Goal: Task Accomplishment & Management: Use online tool/utility

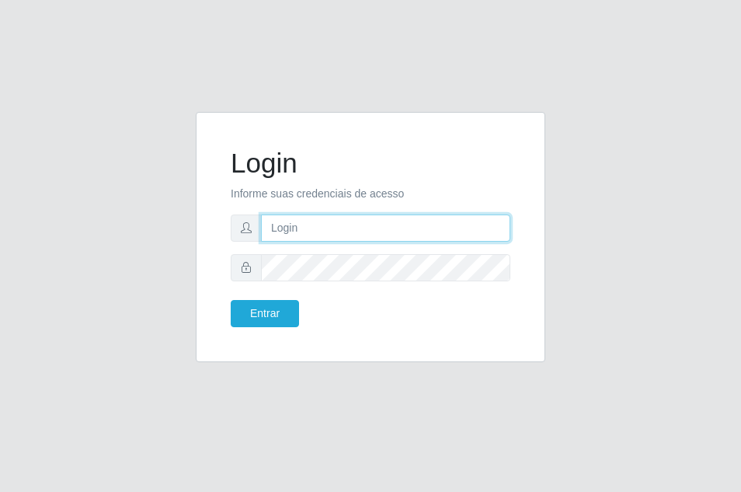
click at [382, 237] on input "text" at bounding box center [385, 227] width 249 height 27
type input "ana@saullus"
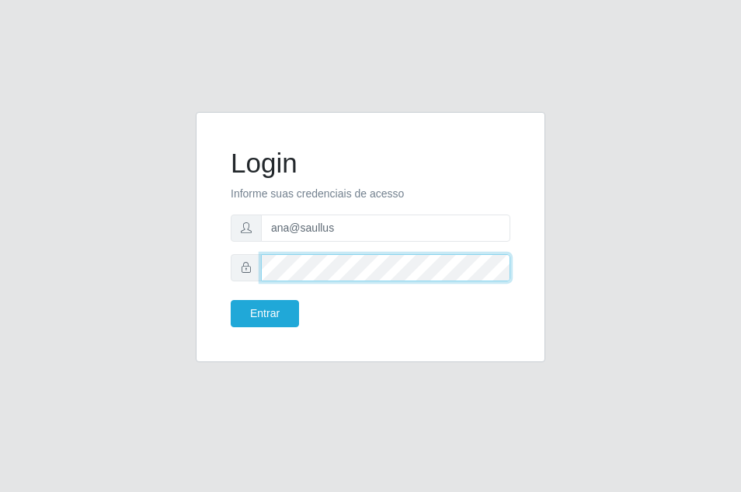
click at [231, 300] on button "Entrar" at bounding box center [265, 313] width 68 height 27
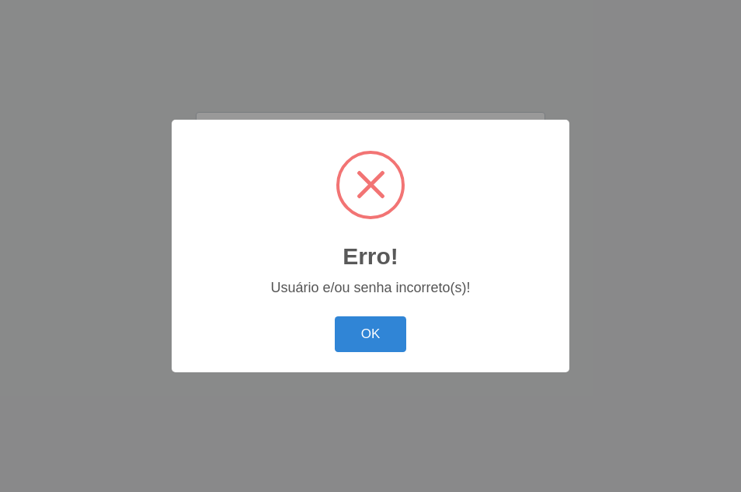
click at [277, 319] on body "Login Informe suas credenciais de acesso ana@saullus Entrar Erro! × Usuário e/o…" at bounding box center [370, 246] width 741 height 492
click at [375, 337] on button "OK" at bounding box center [371, 334] width 72 height 37
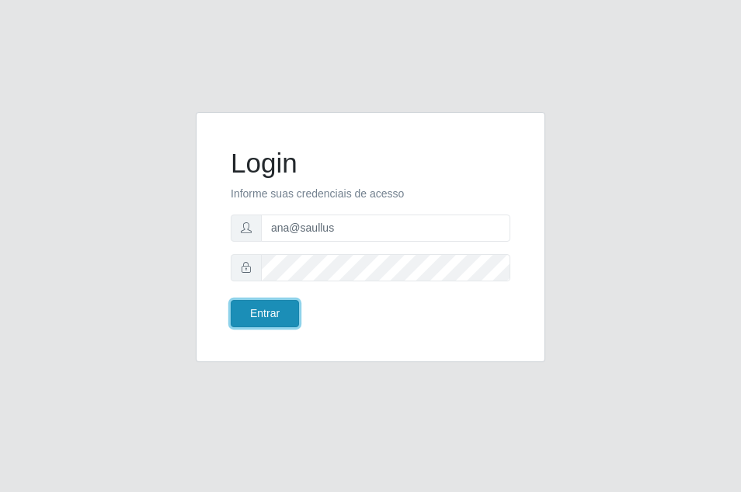
click at [260, 312] on button "Entrar" at bounding box center [265, 313] width 68 height 27
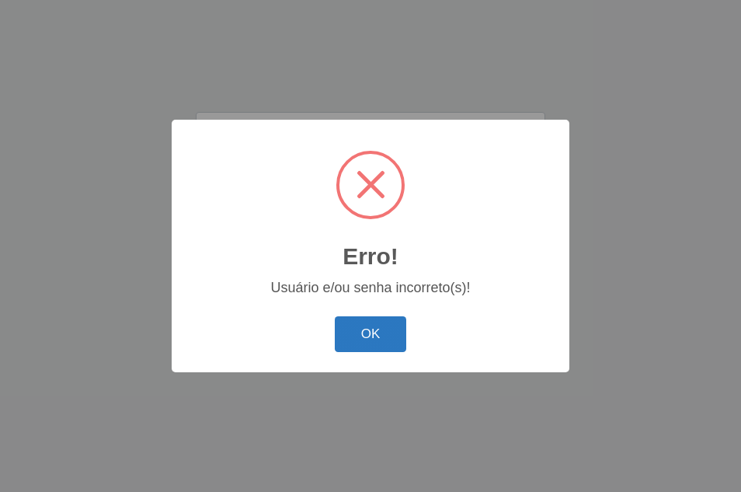
click at [372, 322] on button "OK" at bounding box center [371, 334] width 72 height 37
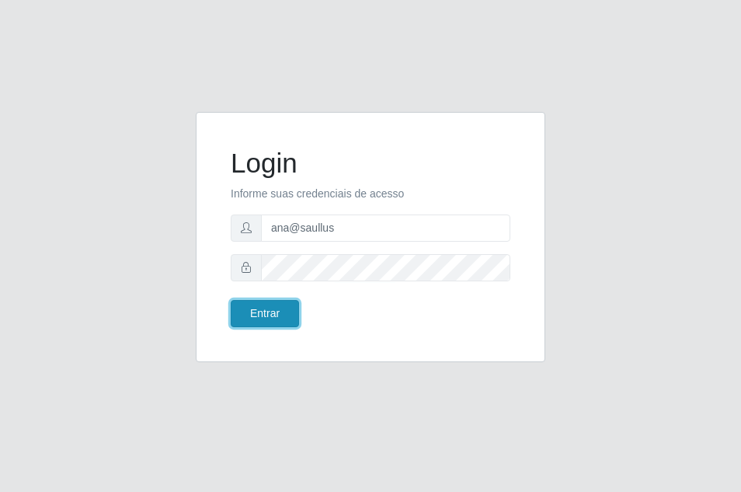
click at [286, 322] on button "Entrar" at bounding box center [265, 313] width 68 height 27
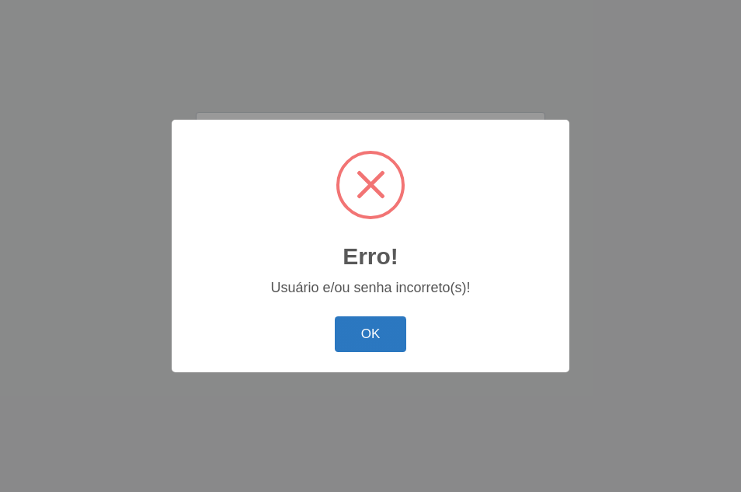
click at [379, 329] on button "OK" at bounding box center [371, 334] width 72 height 37
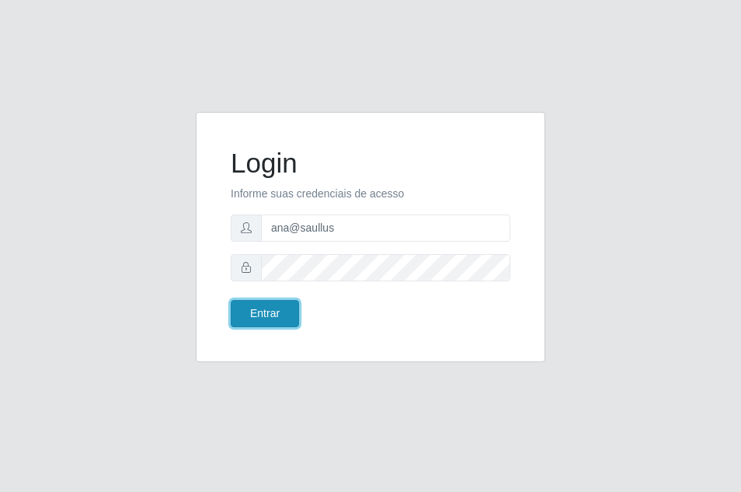
click at [284, 305] on button "Entrar" at bounding box center [265, 313] width 68 height 27
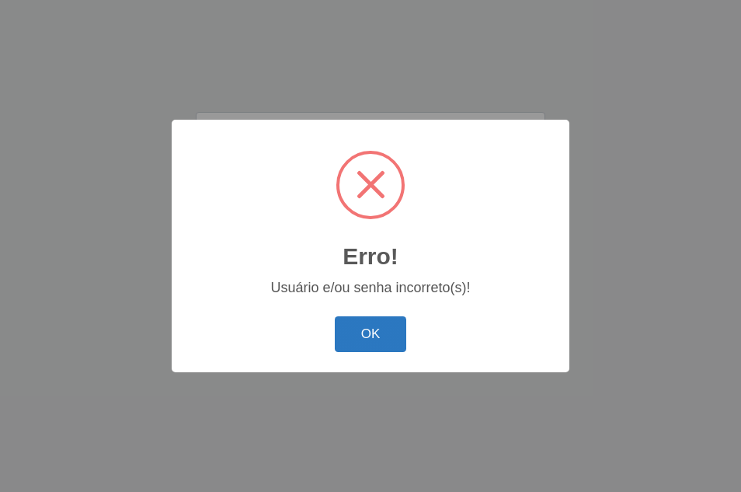
click at [389, 331] on button "OK" at bounding box center [371, 334] width 72 height 37
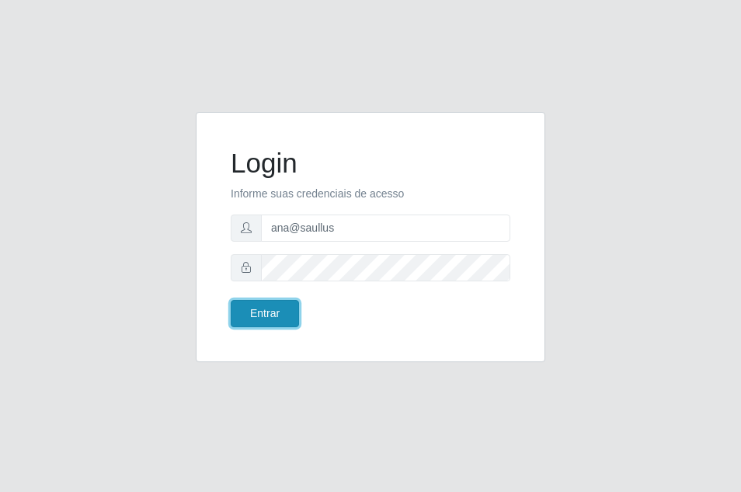
click at [261, 315] on button "Entrar" at bounding box center [265, 313] width 68 height 27
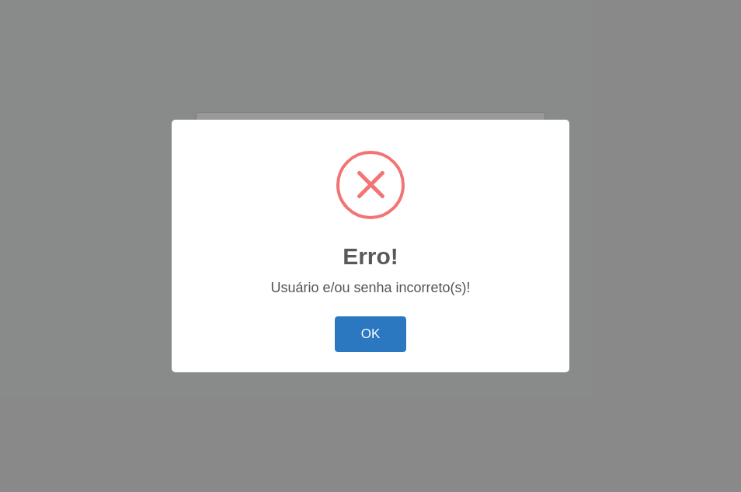
click at [386, 333] on button "OK" at bounding box center [371, 334] width 72 height 37
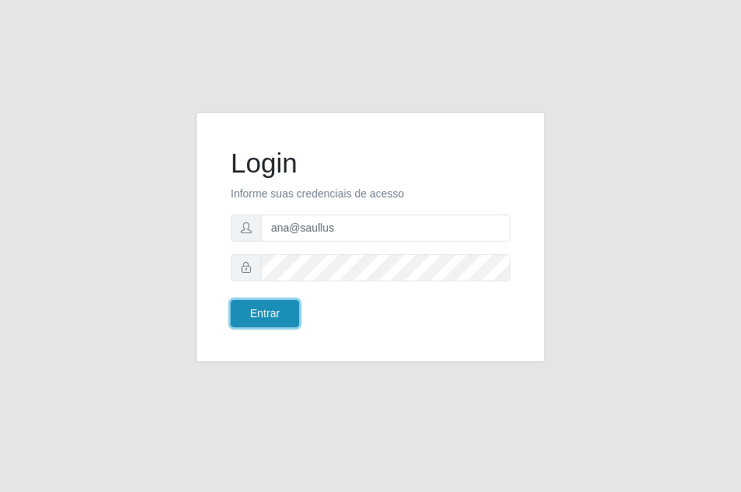
click at [288, 322] on button "Entrar" at bounding box center [265, 313] width 68 height 27
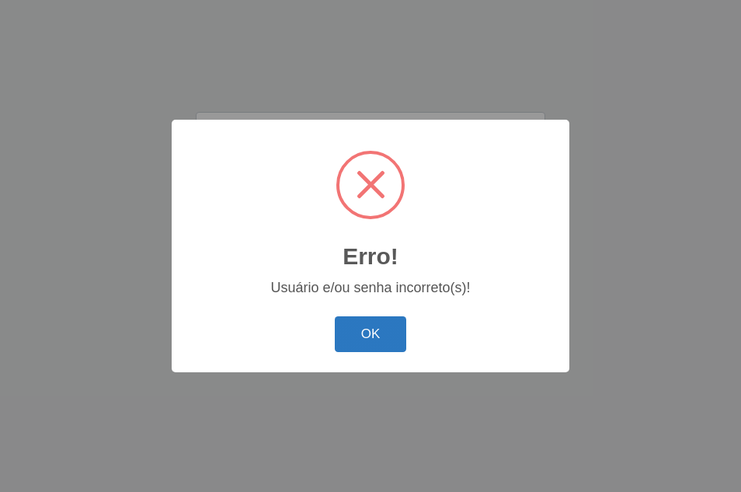
click at [359, 329] on button "OK" at bounding box center [371, 334] width 72 height 37
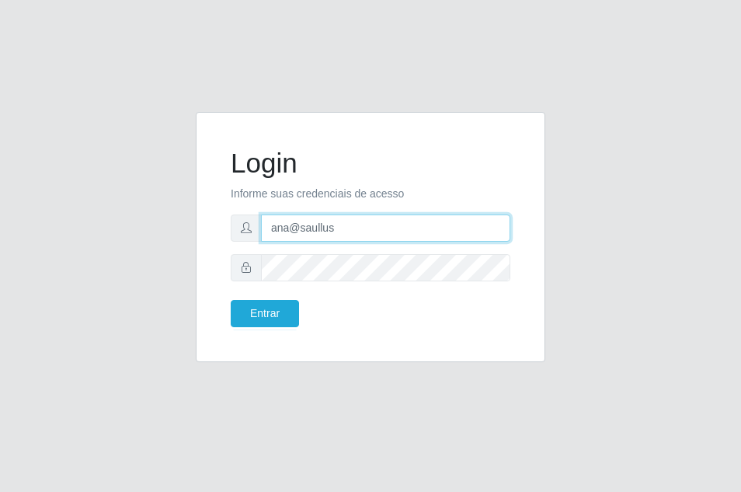
click at [359, 222] on input "ana@saullus" at bounding box center [385, 227] width 249 height 27
click at [343, 285] on form "Login Informe suas credenciais de acesso ana@saullus Entrar" at bounding box center [371, 237] width 280 height 180
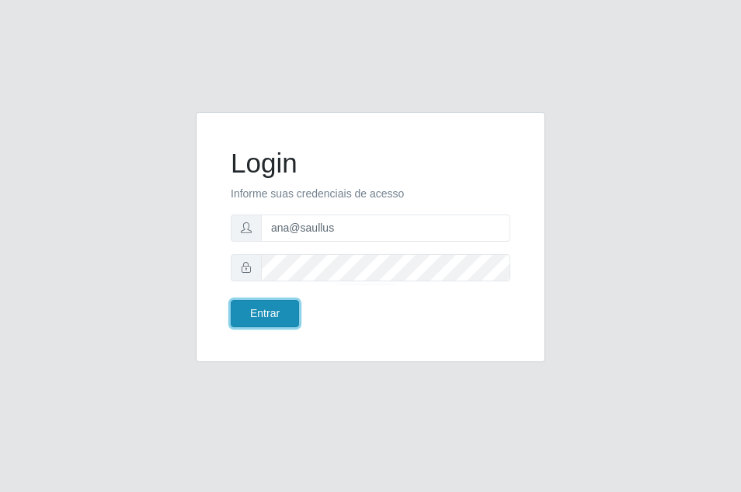
click at [267, 315] on button "Entrar" at bounding box center [265, 313] width 68 height 27
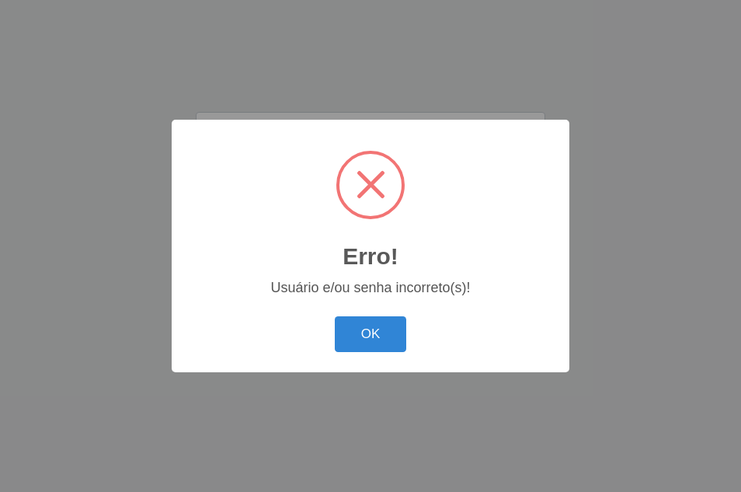
click at [268, 312] on div "OK Cancel" at bounding box center [370, 334] width 367 height 44
click at [384, 330] on button "OK" at bounding box center [371, 334] width 72 height 37
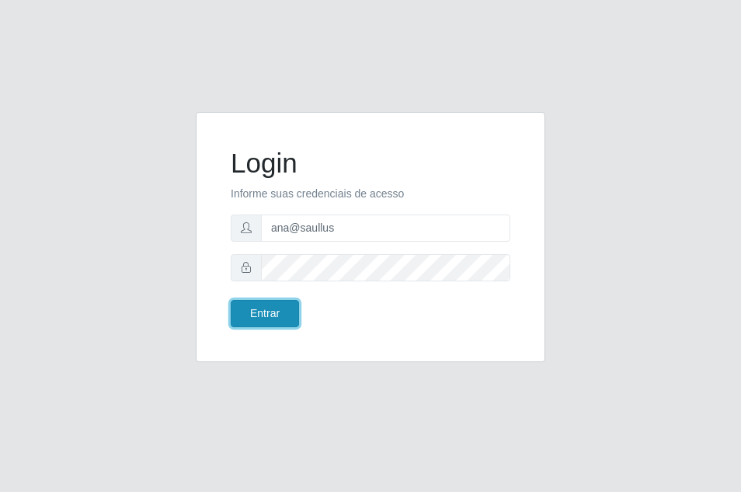
click at [263, 309] on button "Entrar" at bounding box center [265, 313] width 68 height 27
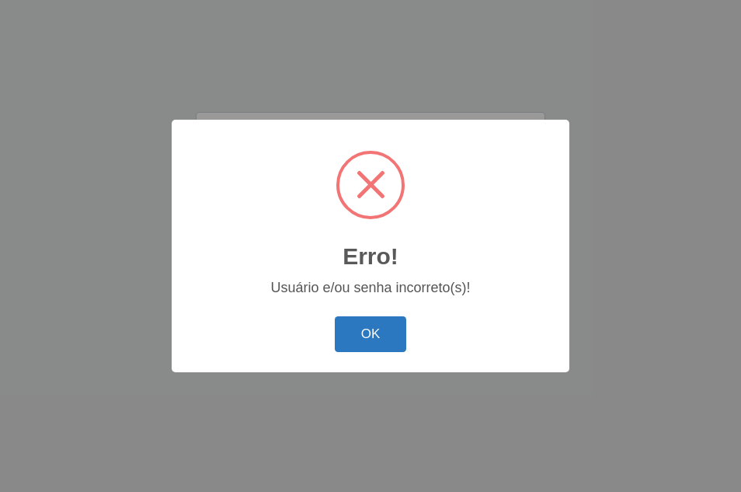
click at [380, 321] on button "OK" at bounding box center [371, 334] width 72 height 37
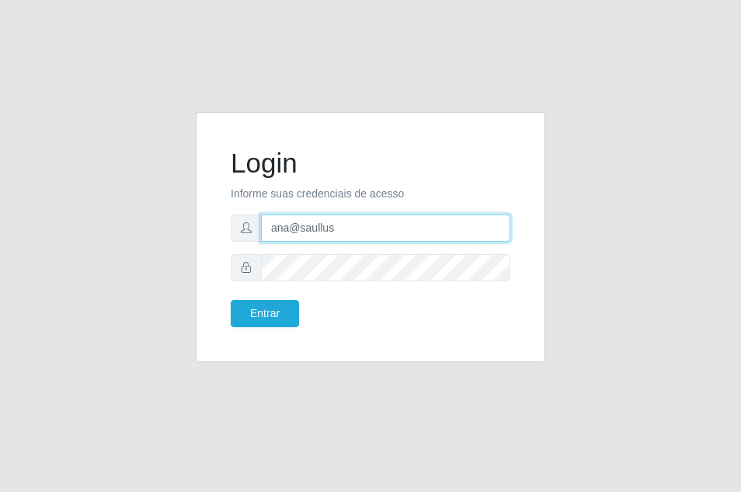
click at [344, 232] on input "ana@saullus" at bounding box center [385, 227] width 249 height 27
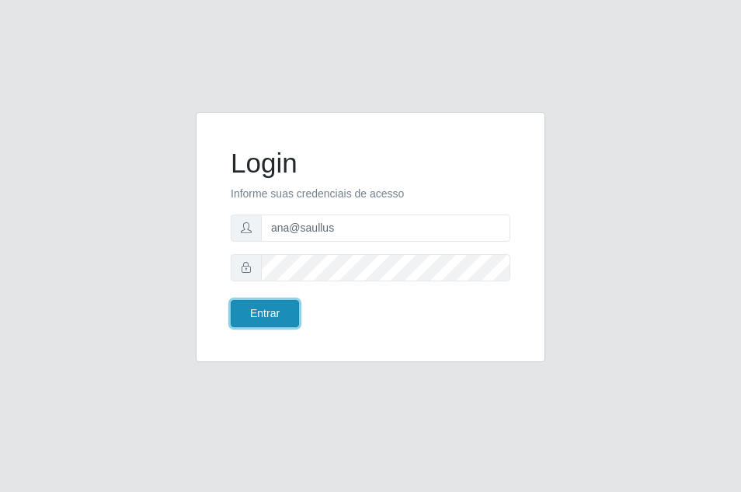
click at [268, 310] on button "Entrar" at bounding box center [265, 313] width 68 height 27
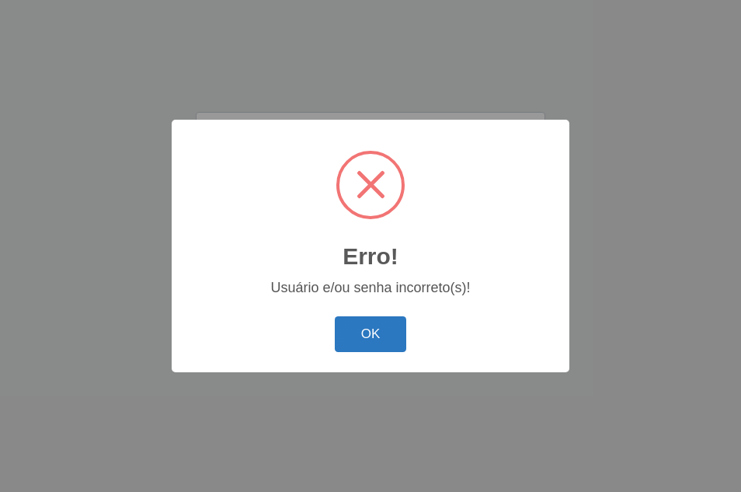
click at [375, 339] on button "OK" at bounding box center [371, 334] width 72 height 37
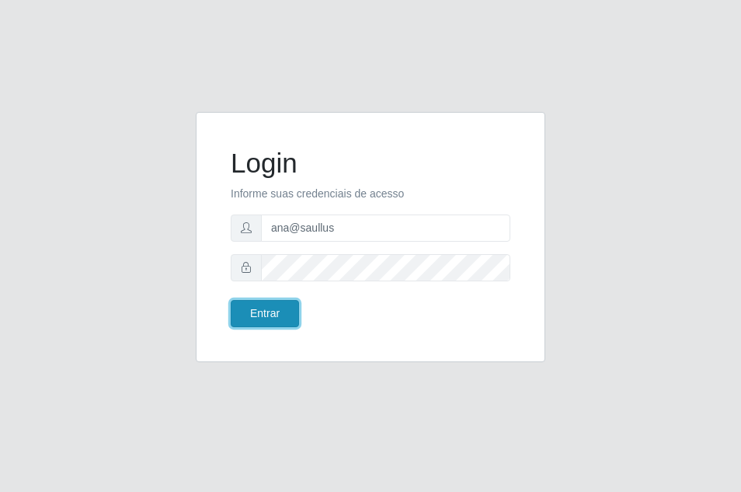
click at [276, 314] on button "Entrar" at bounding box center [265, 313] width 68 height 27
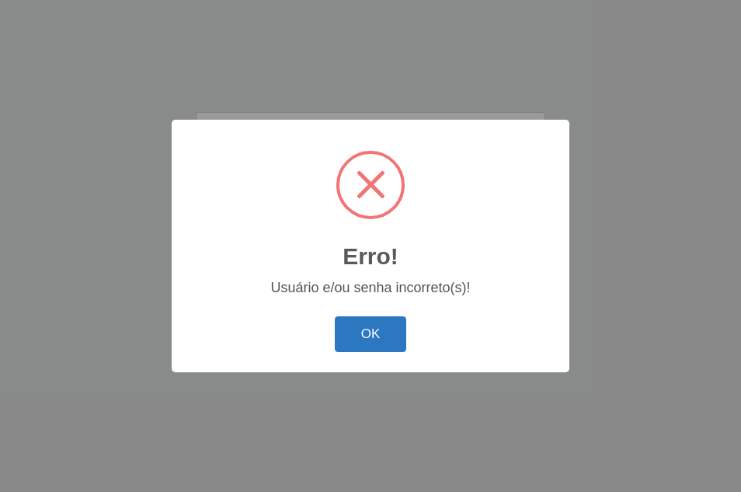
click at [361, 333] on button "OK" at bounding box center [371, 334] width 72 height 37
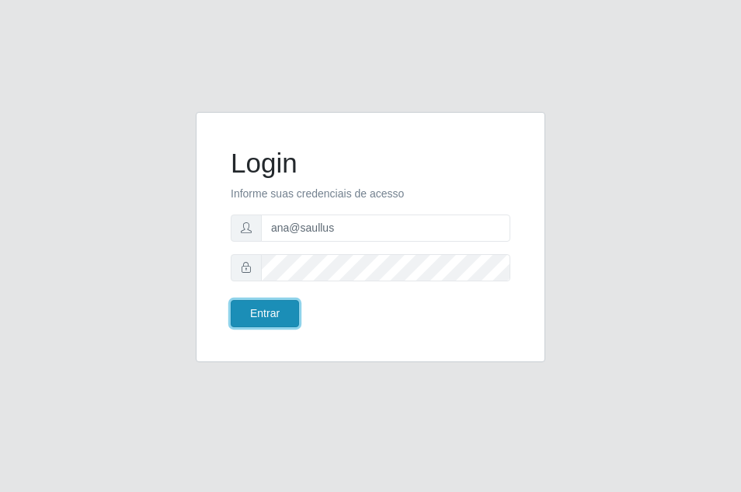
click at [260, 319] on button "Entrar" at bounding box center [265, 313] width 68 height 27
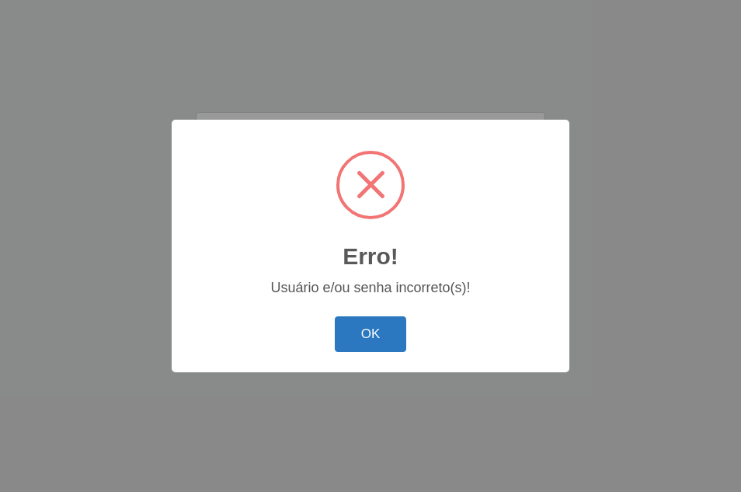
click at [377, 339] on button "OK" at bounding box center [371, 334] width 72 height 37
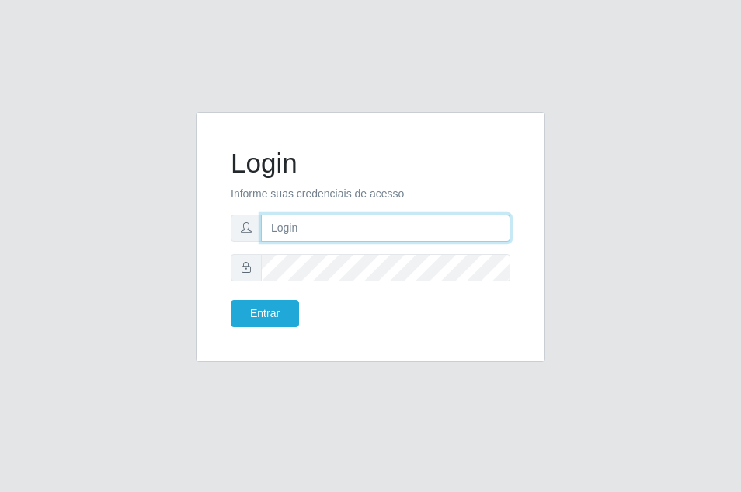
click at [290, 230] on input "text" at bounding box center [385, 227] width 249 height 27
type input "ana@saullus"
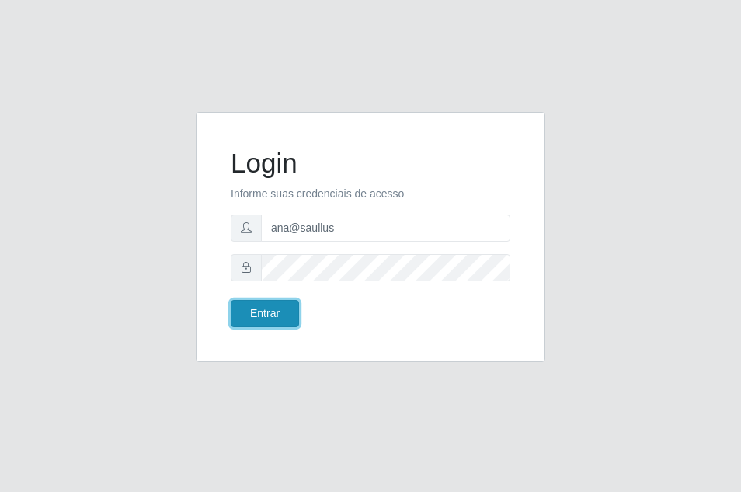
click at [274, 316] on button "Entrar" at bounding box center [265, 313] width 68 height 27
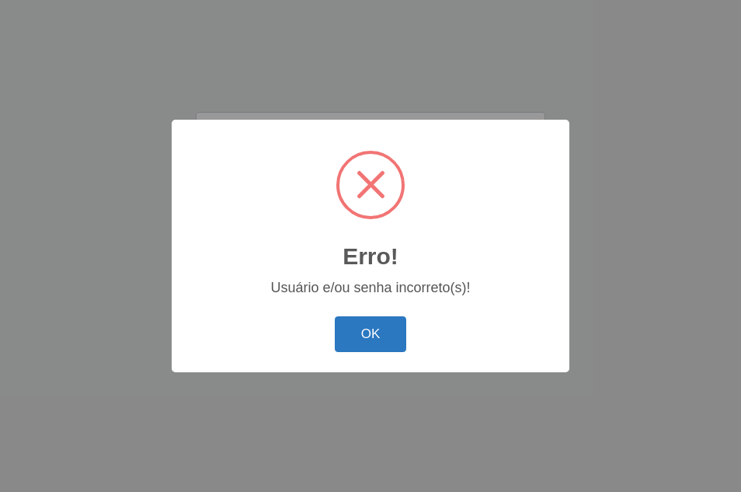
click at [366, 326] on button "OK" at bounding box center [371, 334] width 72 height 37
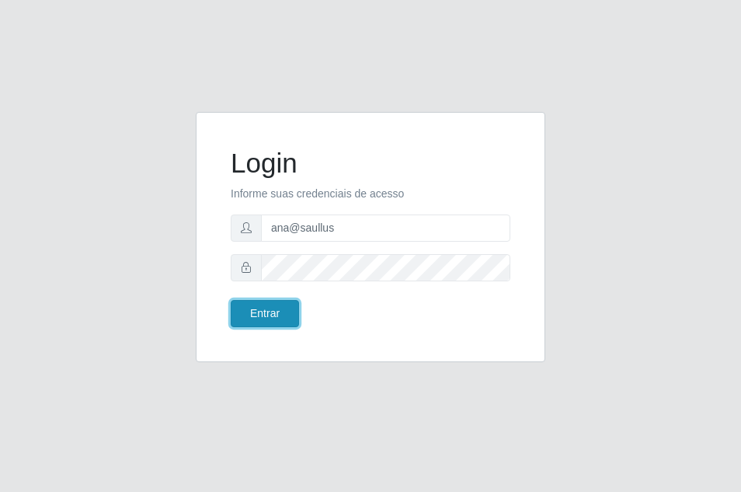
click at [280, 312] on button "Entrar" at bounding box center [265, 313] width 68 height 27
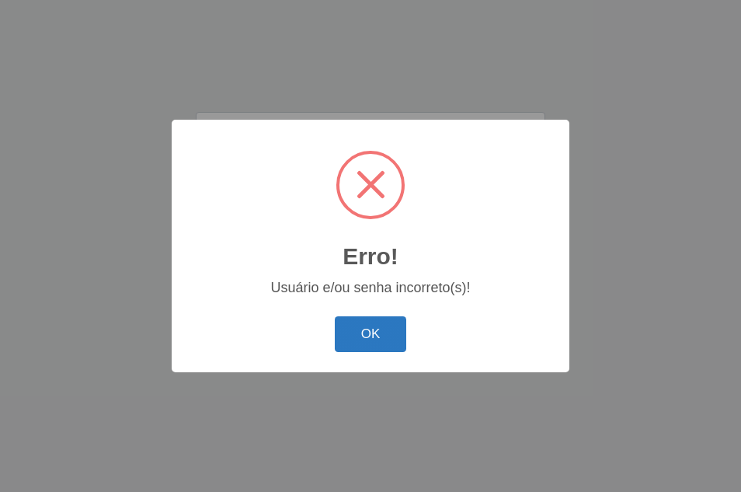
click at [385, 332] on button "OK" at bounding box center [371, 334] width 72 height 37
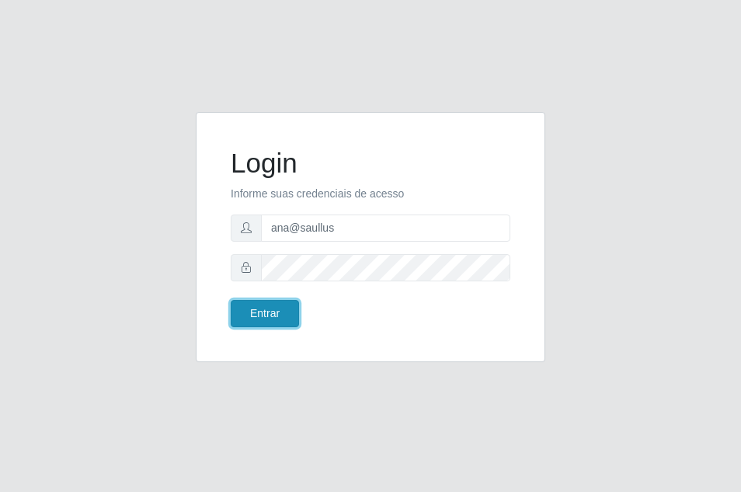
click at [274, 315] on button "Entrar" at bounding box center [265, 313] width 68 height 27
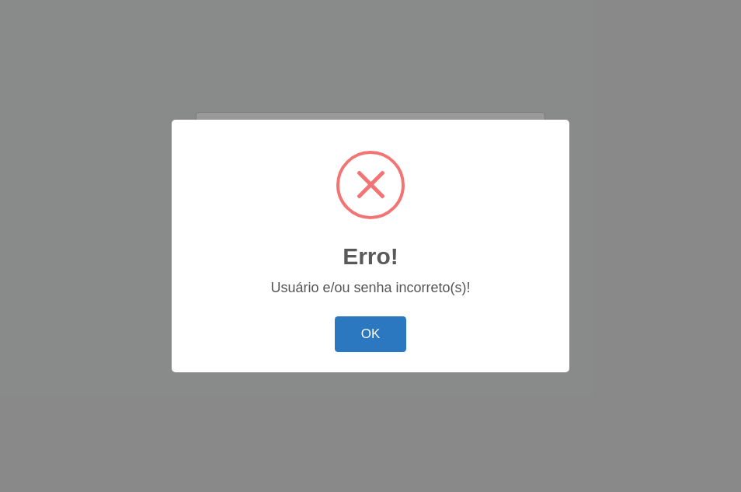
click at [363, 343] on button "OK" at bounding box center [371, 334] width 72 height 37
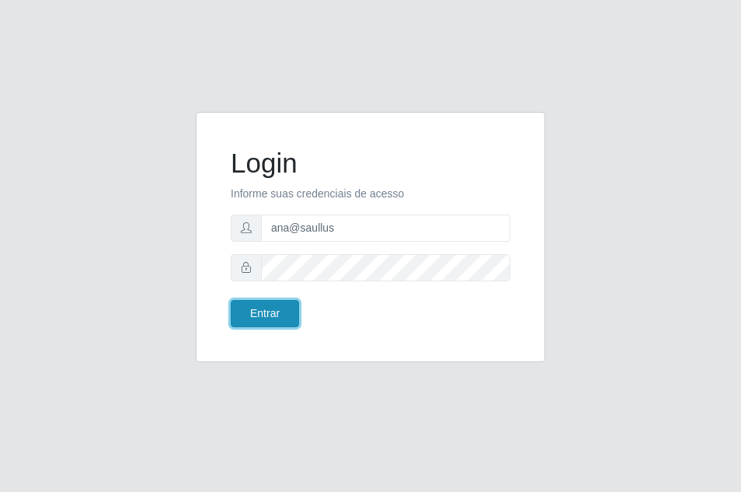
click at [284, 316] on button "Entrar" at bounding box center [265, 313] width 68 height 27
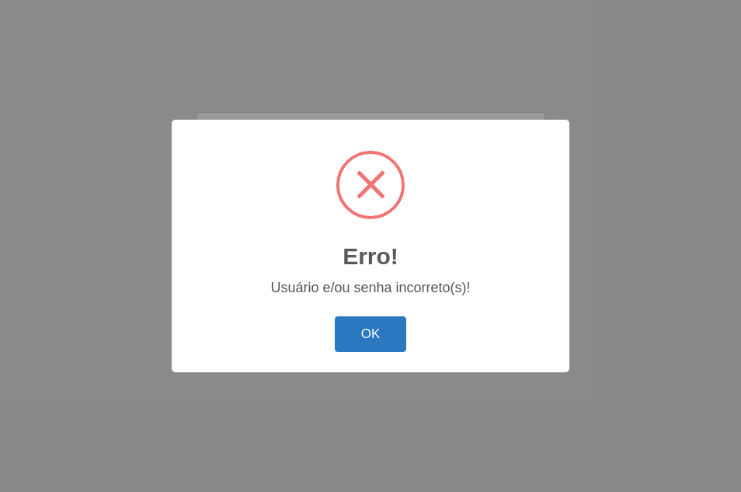
click at [376, 330] on button "OK" at bounding box center [371, 334] width 72 height 37
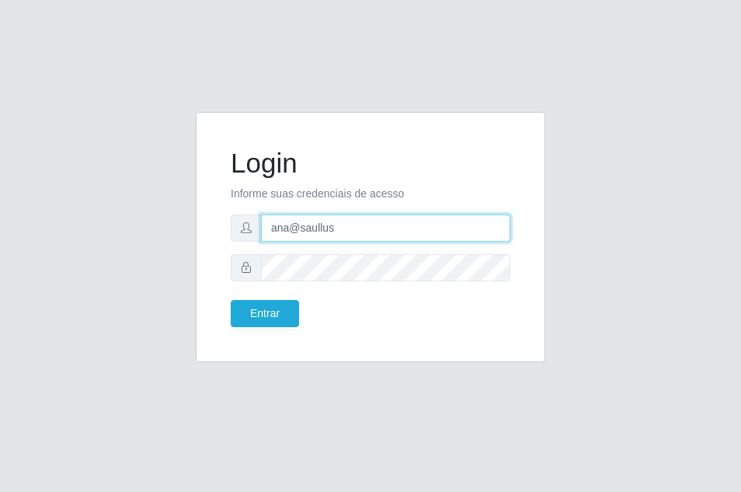
click at [353, 228] on input "ana@saullus" at bounding box center [385, 227] width 249 height 27
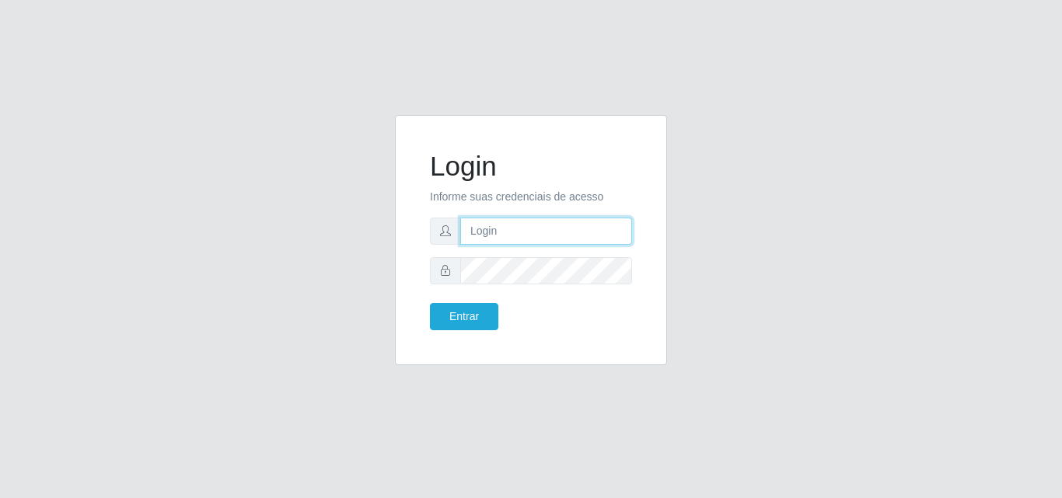
click at [518, 227] on input "text" at bounding box center [546, 231] width 172 height 27
type input "ana@saullus"
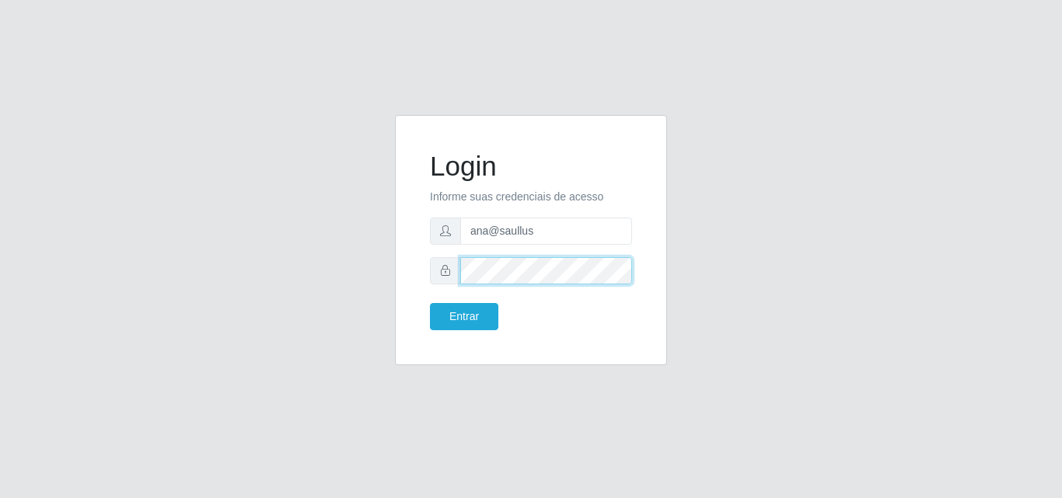
click at [430, 303] on button "Entrar" at bounding box center [464, 316] width 68 height 27
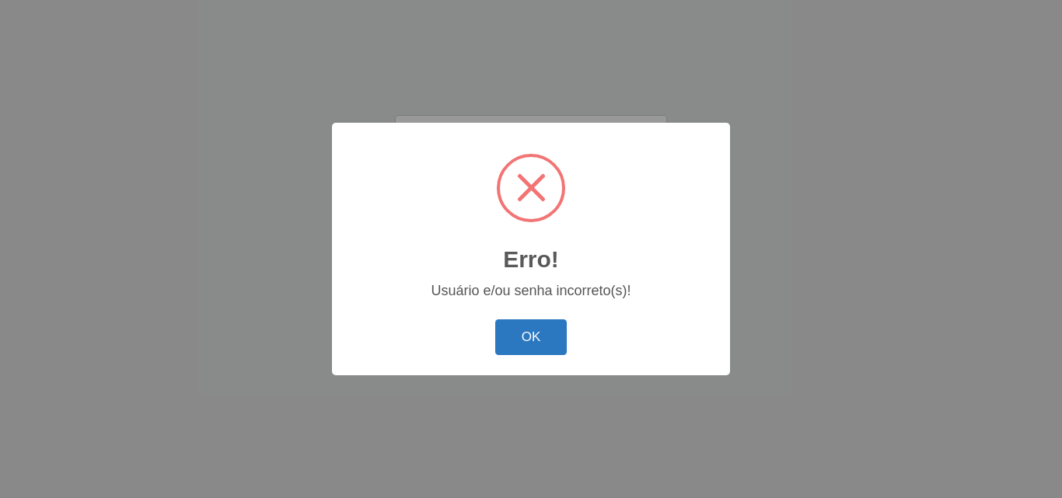
click at [531, 341] on button "OK" at bounding box center [531, 337] width 72 height 37
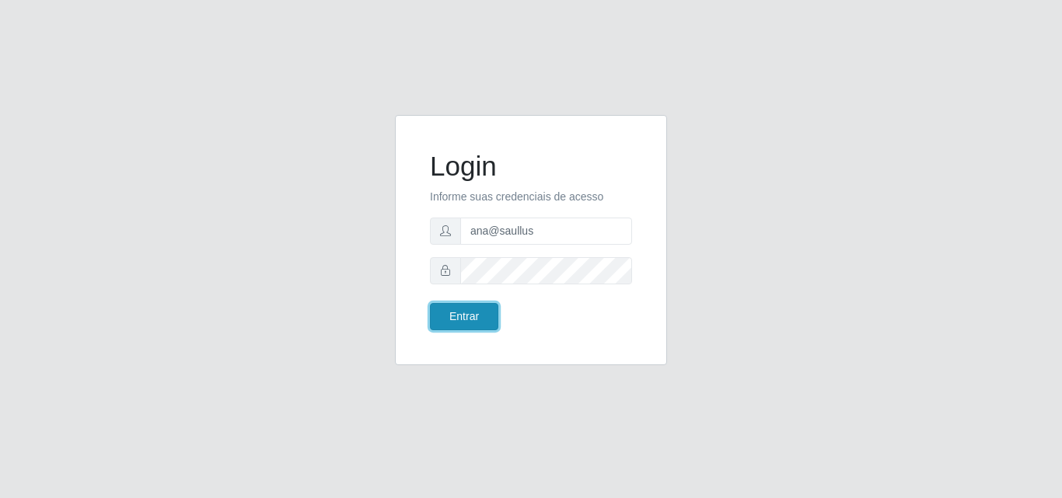
click at [479, 318] on button "Entrar" at bounding box center [464, 316] width 68 height 27
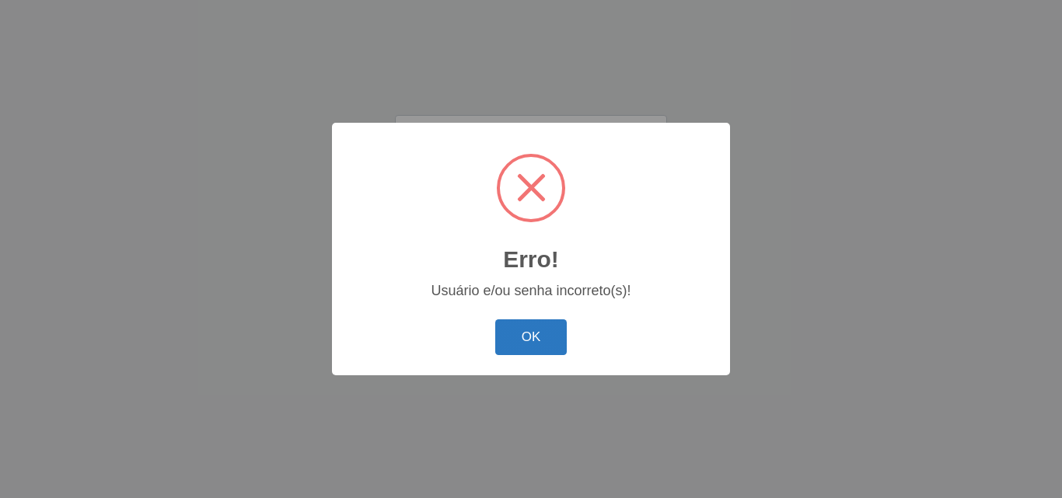
click at [543, 334] on button "OK" at bounding box center [531, 337] width 72 height 37
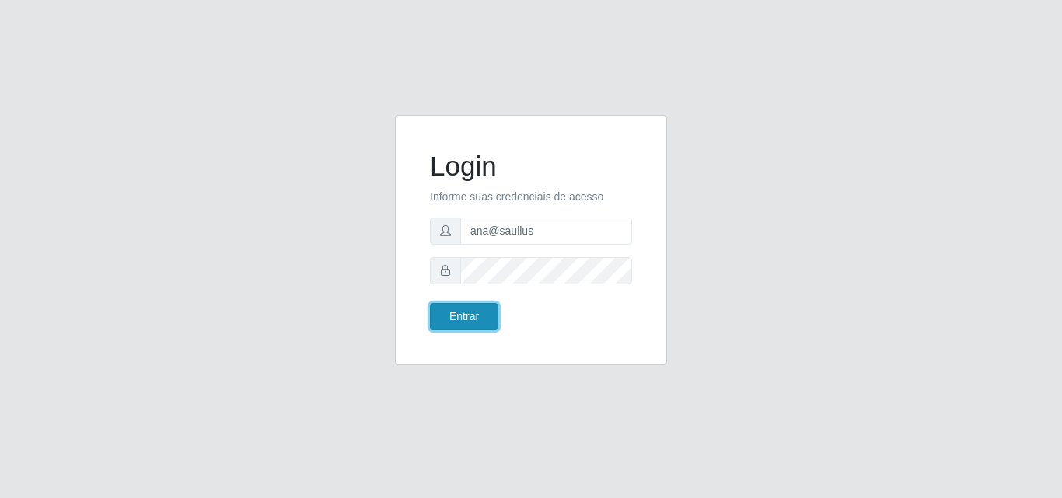
click at [478, 317] on button "Entrar" at bounding box center [464, 316] width 68 height 27
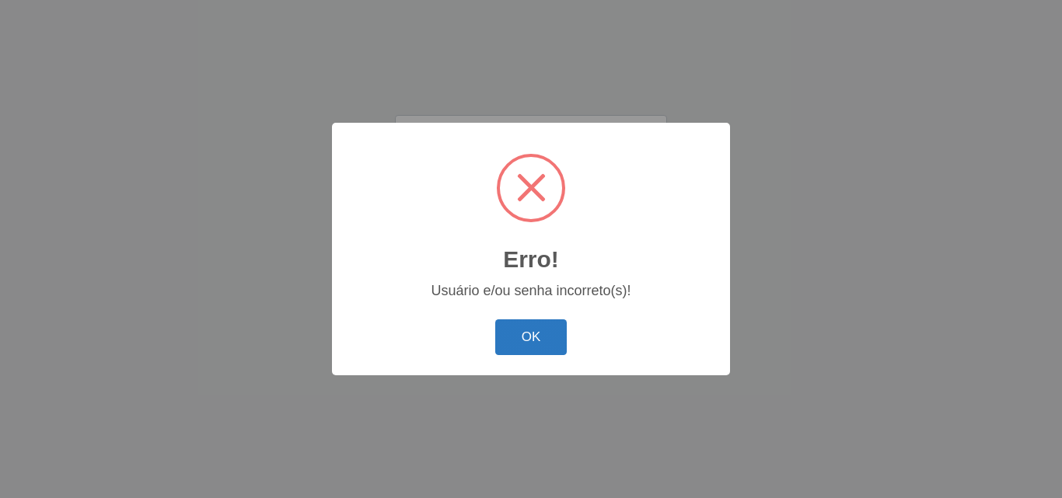
click at [525, 345] on button "OK" at bounding box center [531, 337] width 72 height 37
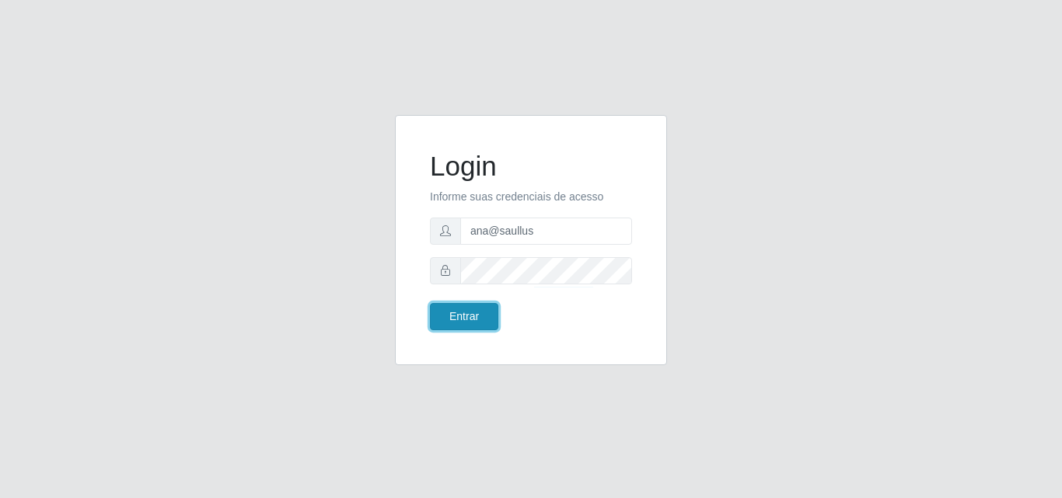
click at [476, 322] on button "Entrar" at bounding box center [464, 316] width 68 height 27
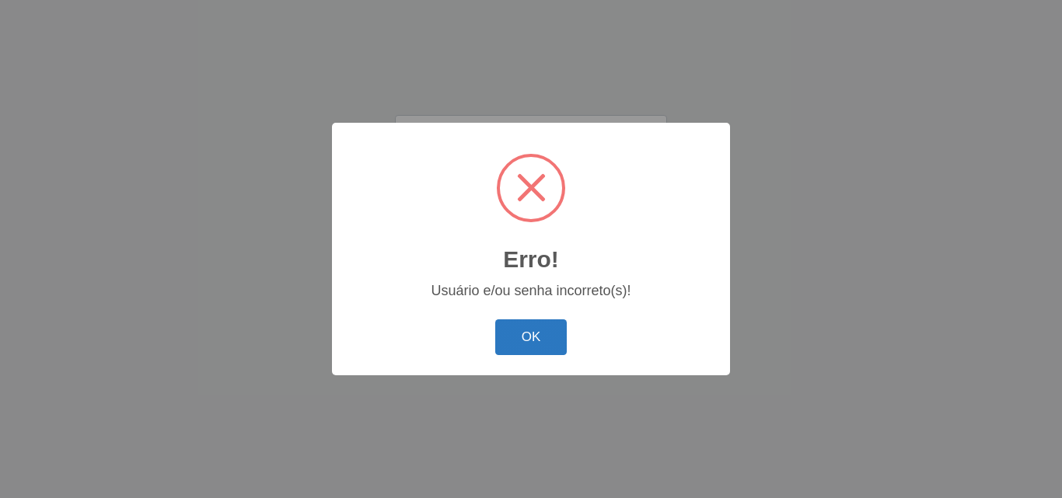
click at [531, 325] on button "OK" at bounding box center [531, 337] width 72 height 37
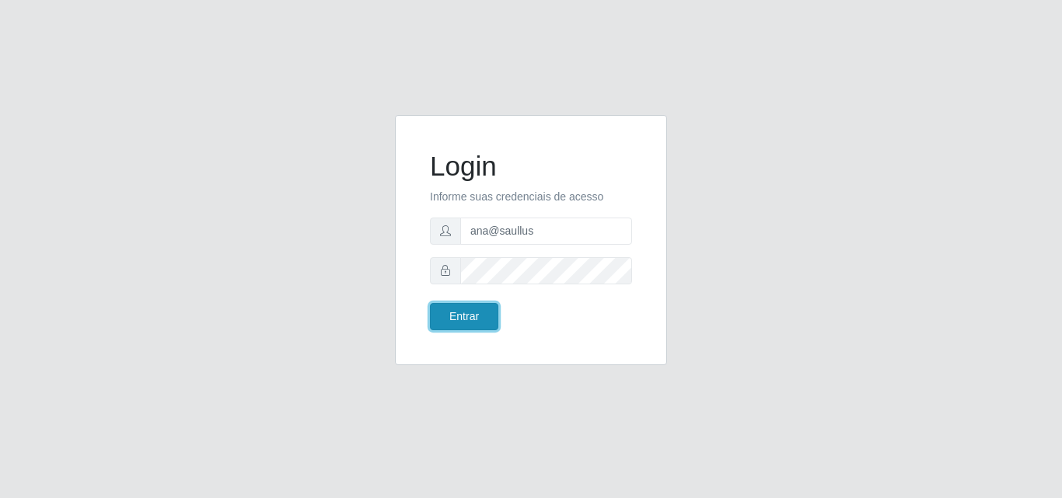
click at [474, 314] on button "Entrar" at bounding box center [464, 316] width 68 height 27
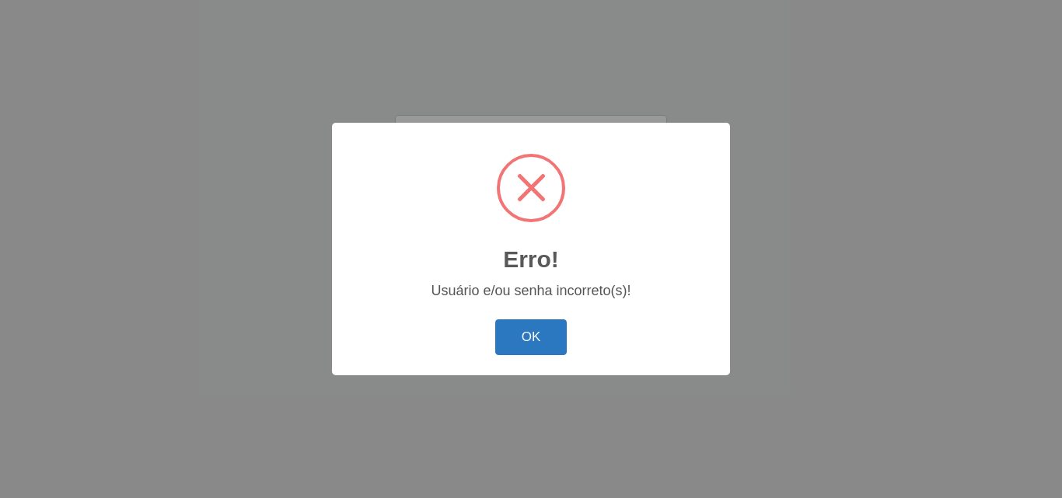
click at [518, 330] on button "OK" at bounding box center [531, 337] width 72 height 37
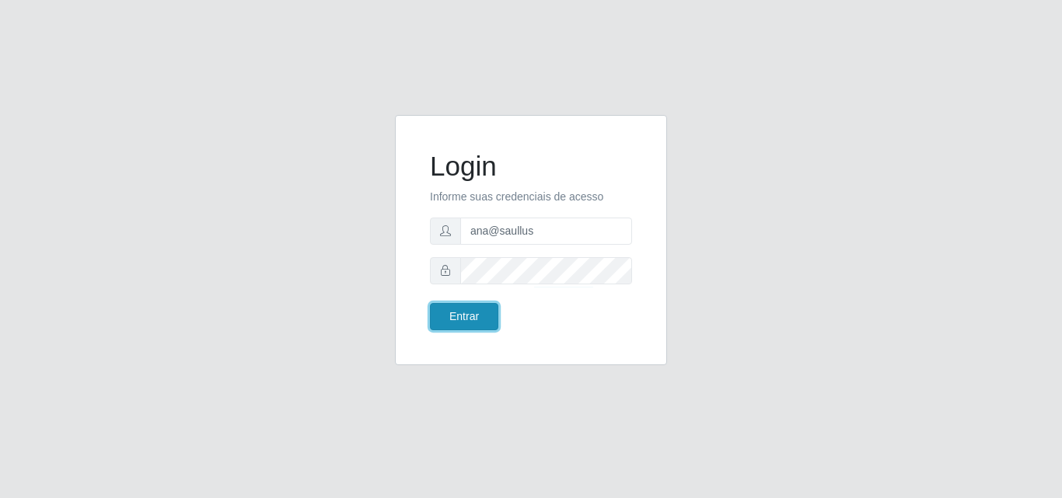
click at [470, 309] on button "Entrar" at bounding box center [464, 316] width 68 height 27
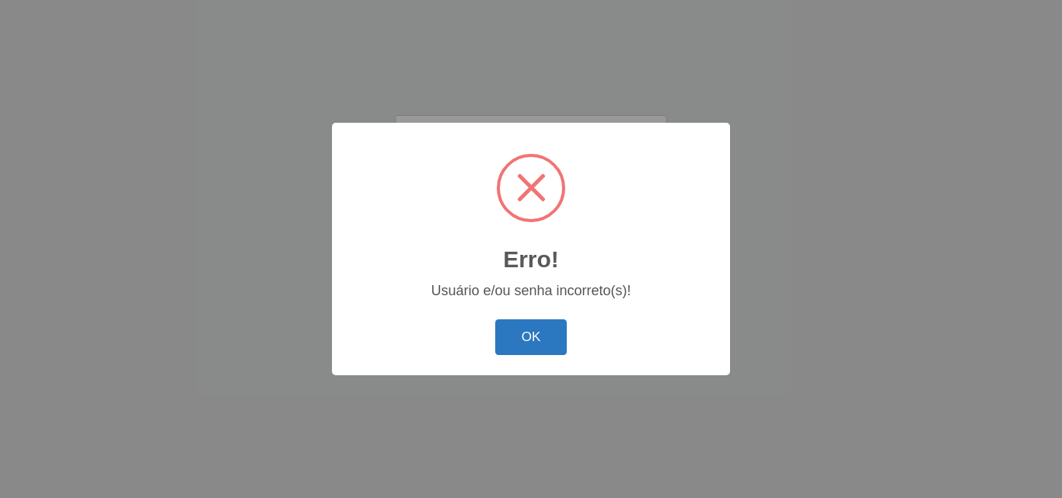
click at [521, 330] on button "OK" at bounding box center [531, 337] width 72 height 37
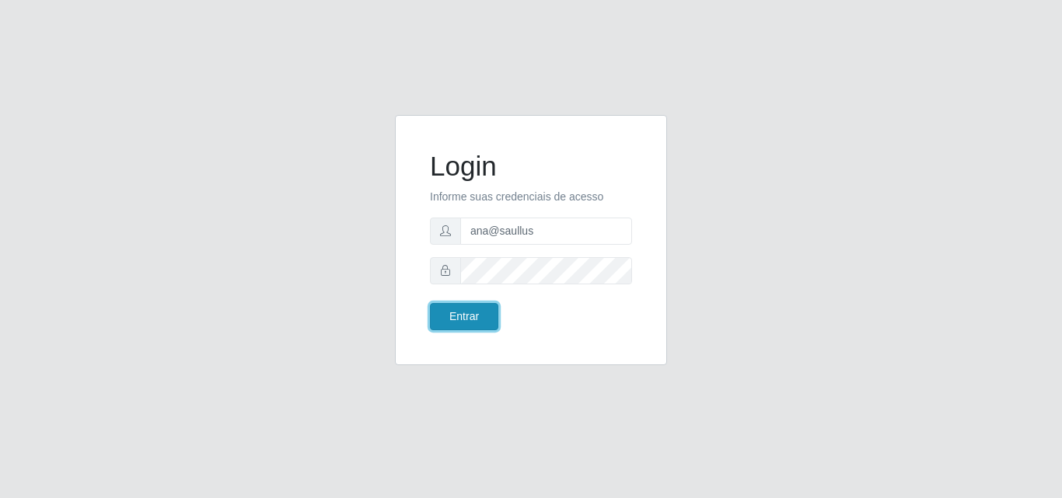
click at [483, 312] on button "Entrar" at bounding box center [464, 316] width 68 height 27
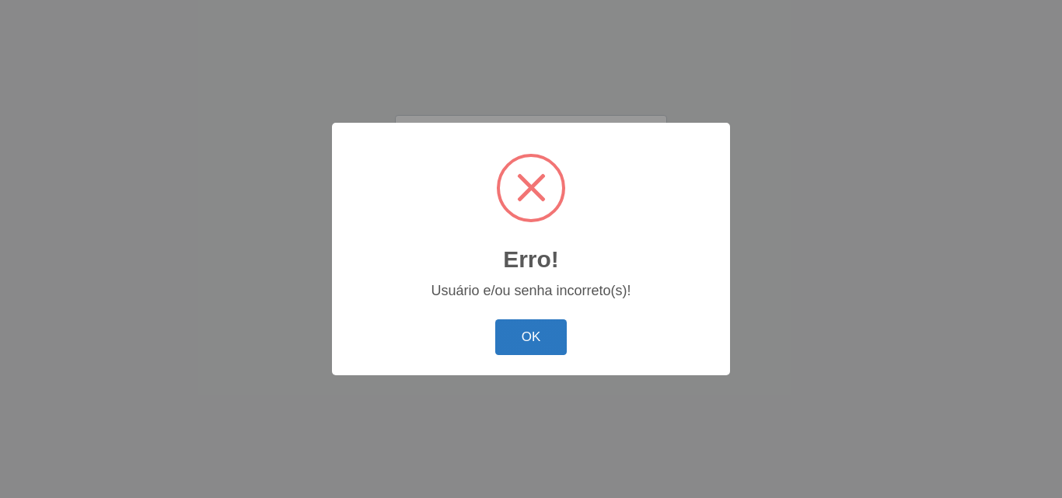
click at [529, 337] on button "OK" at bounding box center [531, 337] width 72 height 37
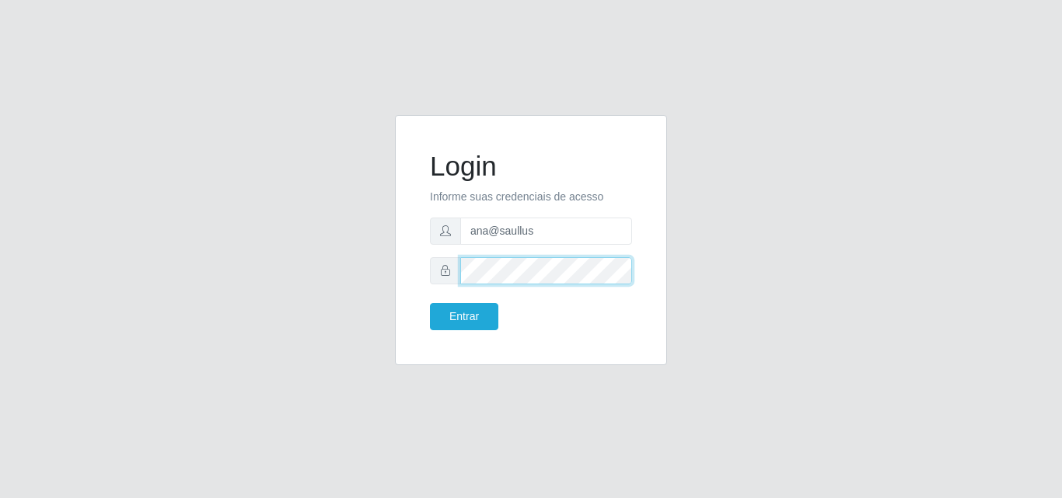
click at [430, 303] on button "Entrar" at bounding box center [464, 316] width 68 height 27
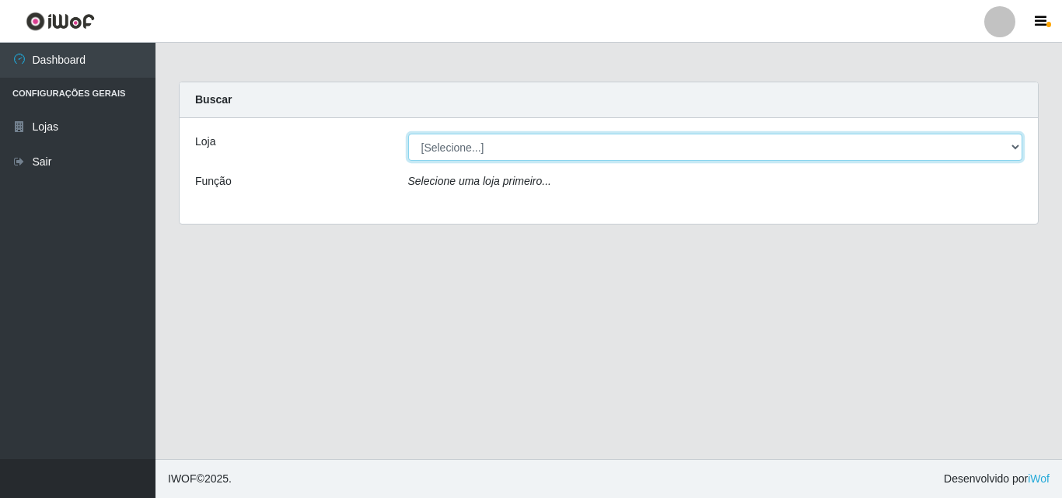
click at [452, 145] on select "[Selecione...] Saullus Supermercados" at bounding box center [715, 147] width 615 height 27
select select "423"
click at [408, 134] on select "[Selecione...] Saullus Supermercados" at bounding box center [715, 147] width 615 height 27
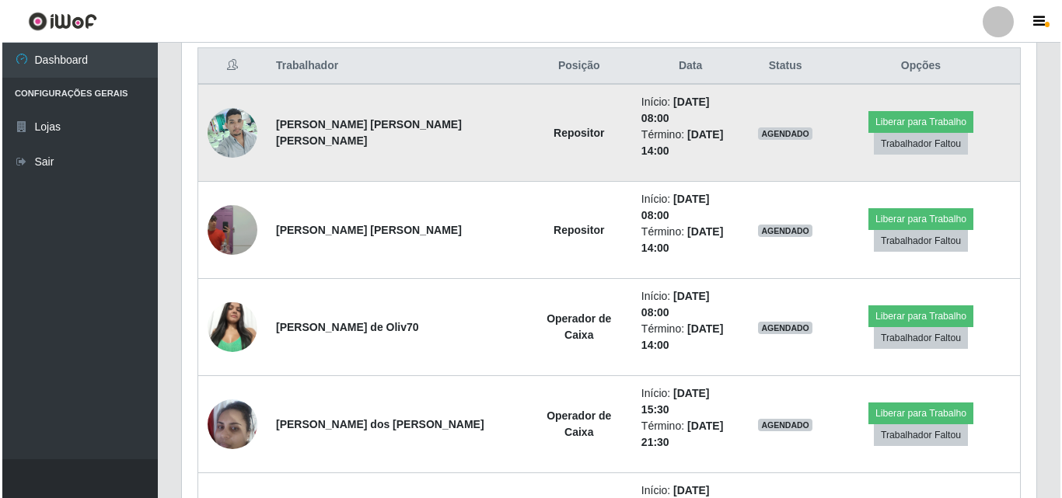
scroll to position [603, 0]
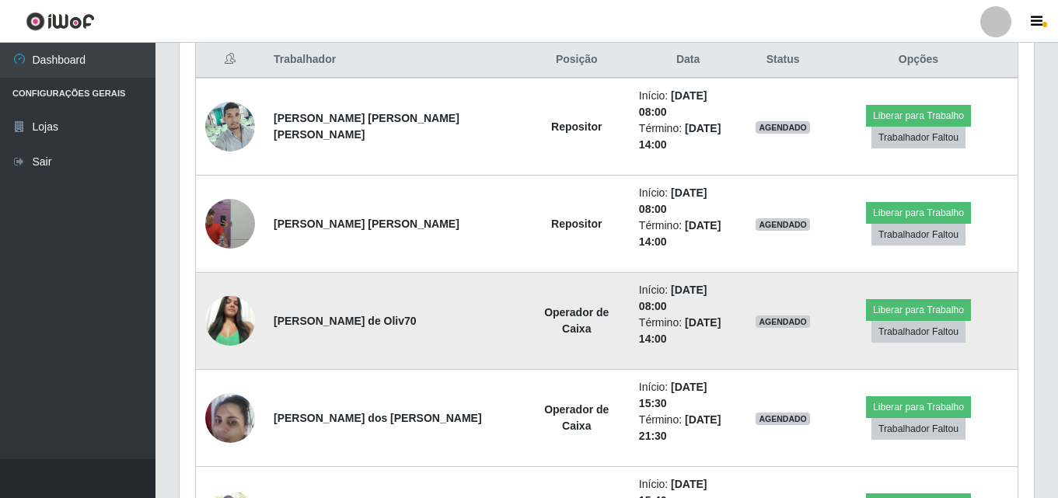
click at [223, 288] on img at bounding box center [230, 321] width 50 height 66
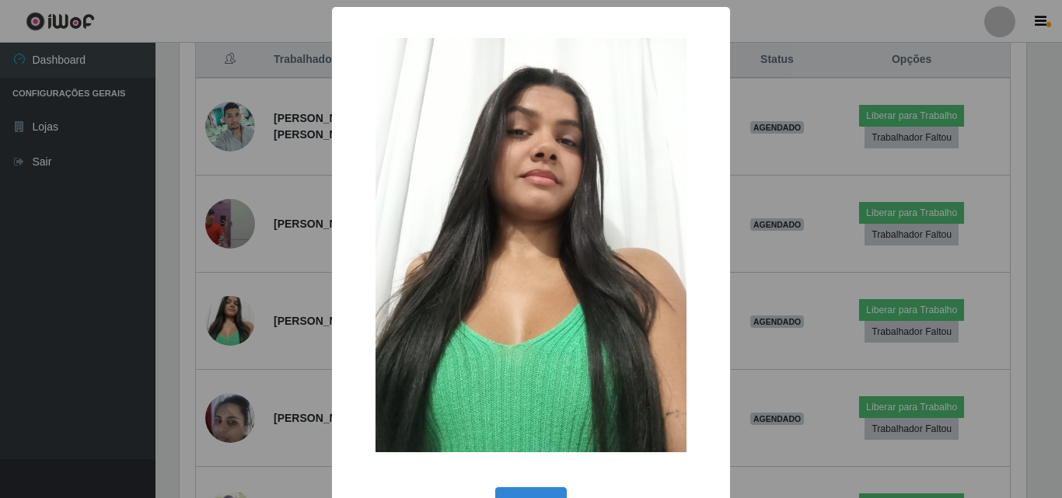
click at [117, 263] on div "× OK Cancel" at bounding box center [531, 249] width 1062 height 498
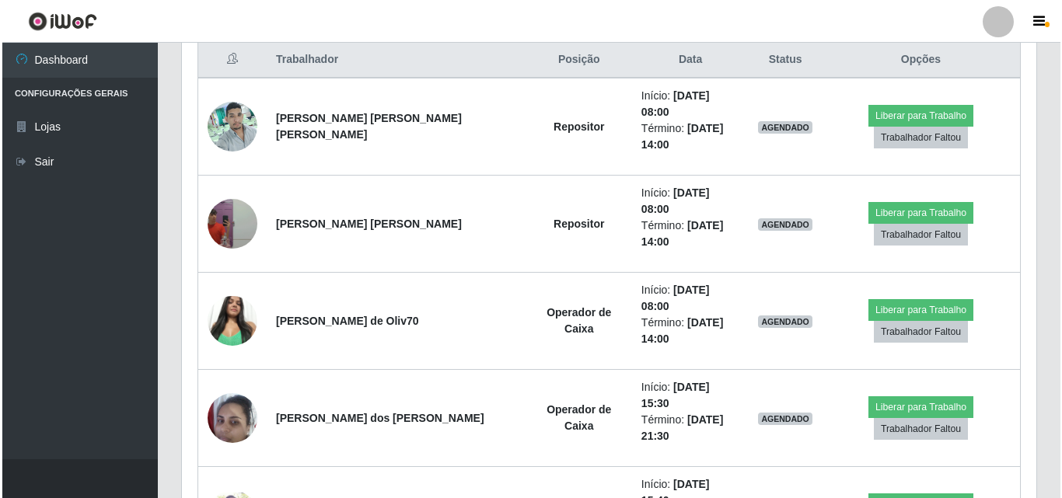
scroll to position [323, 854]
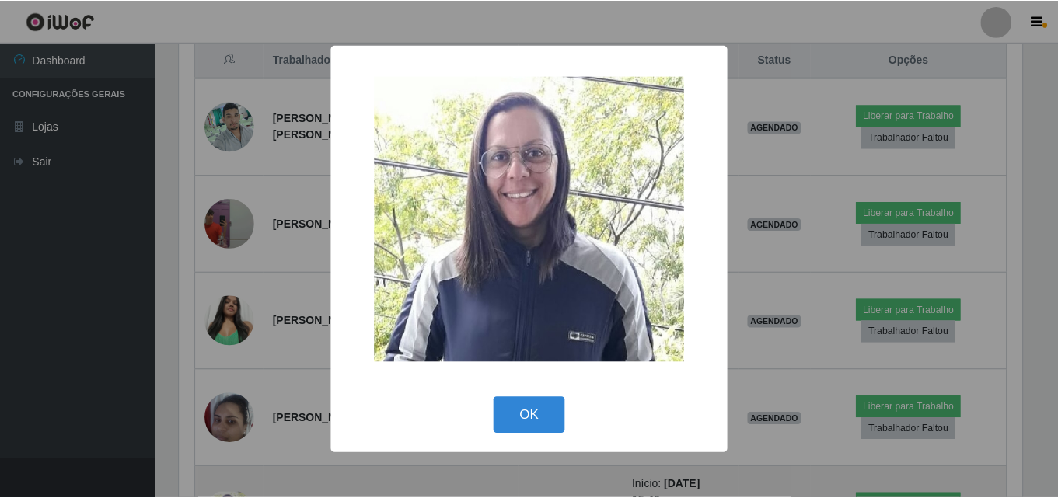
scroll to position [323, 846]
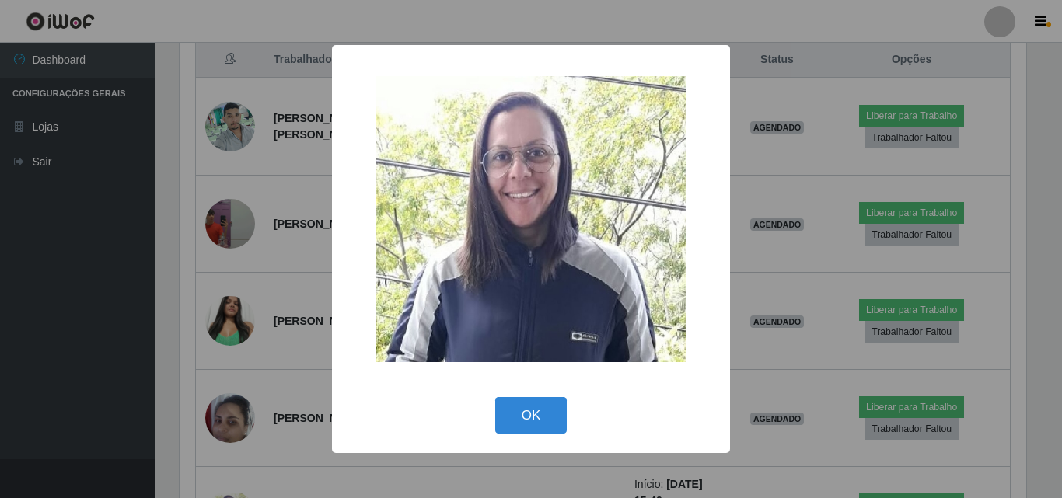
click at [132, 375] on div "× OK Cancel" at bounding box center [531, 249] width 1062 height 498
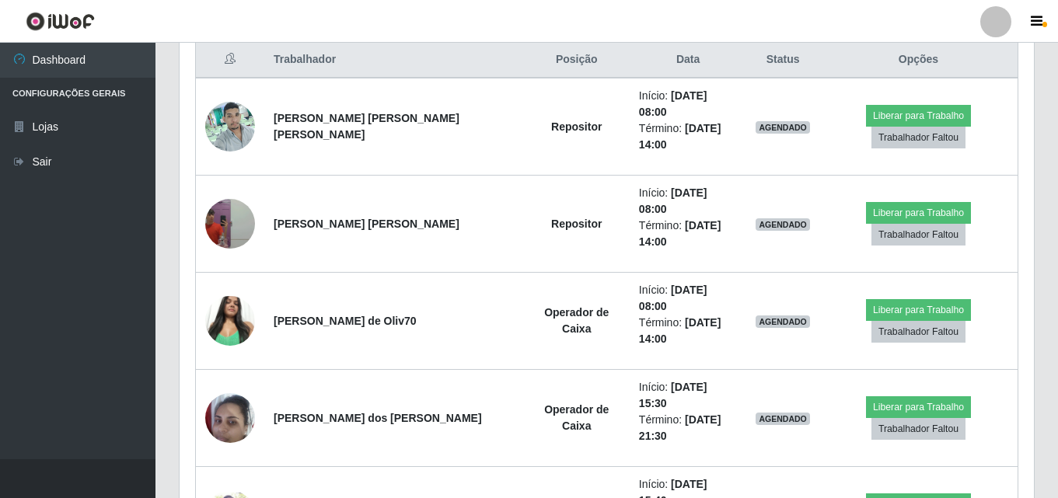
scroll to position [323, 854]
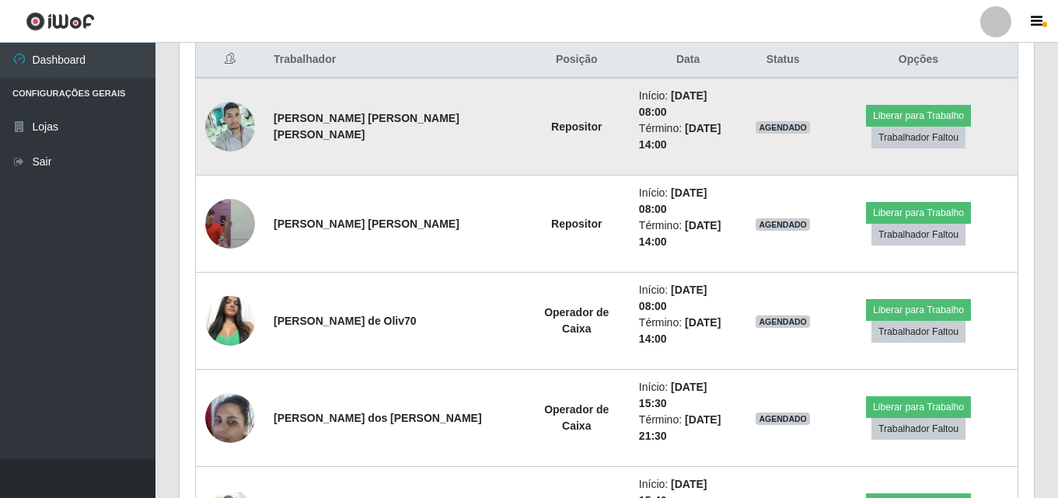
click at [242, 114] on img at bounding box center [230, 126] width 50 height 66
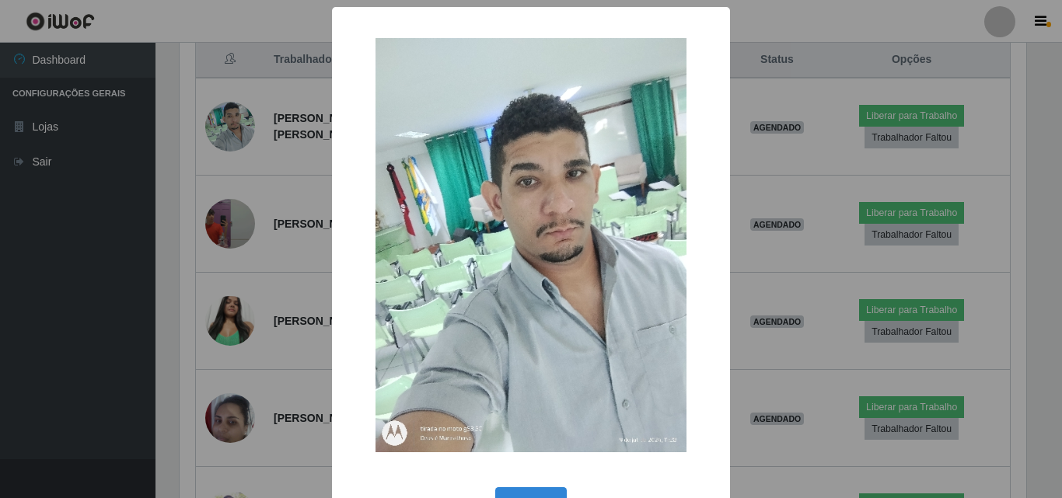
click at [46, 200] on div "× OK Cancel" at bounding box center [531, 249] width 1062 height 498
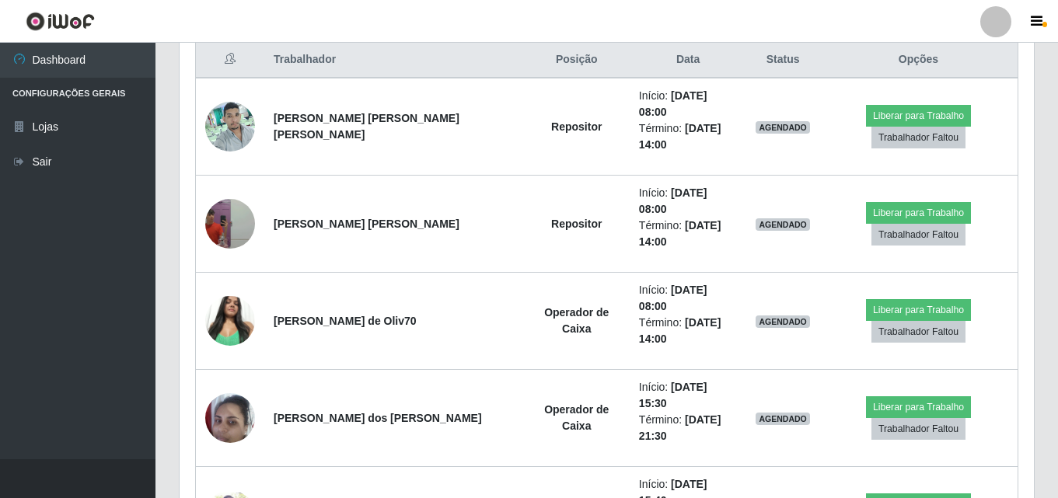
scroll to position [323, 854]
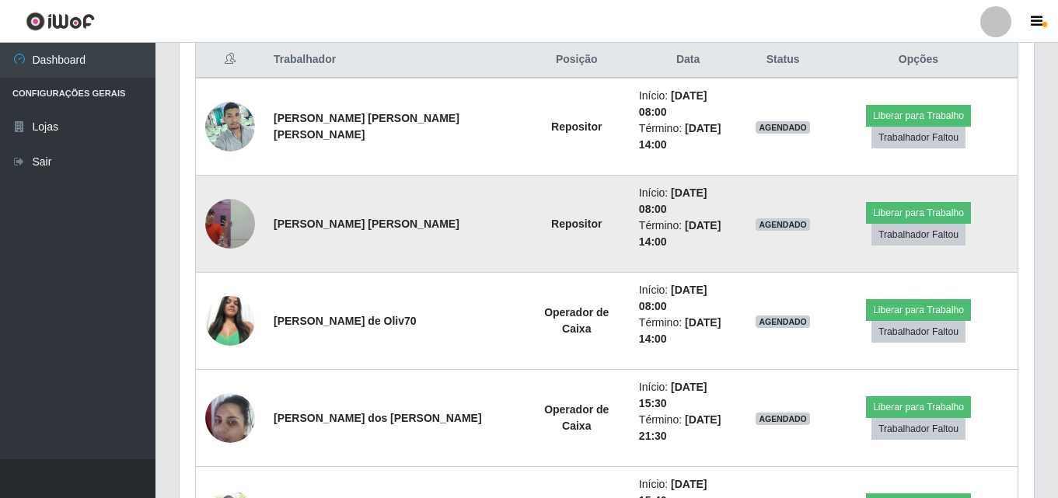
click at [232, 188] on img at bounding box center [230, 224] width 50 height 89
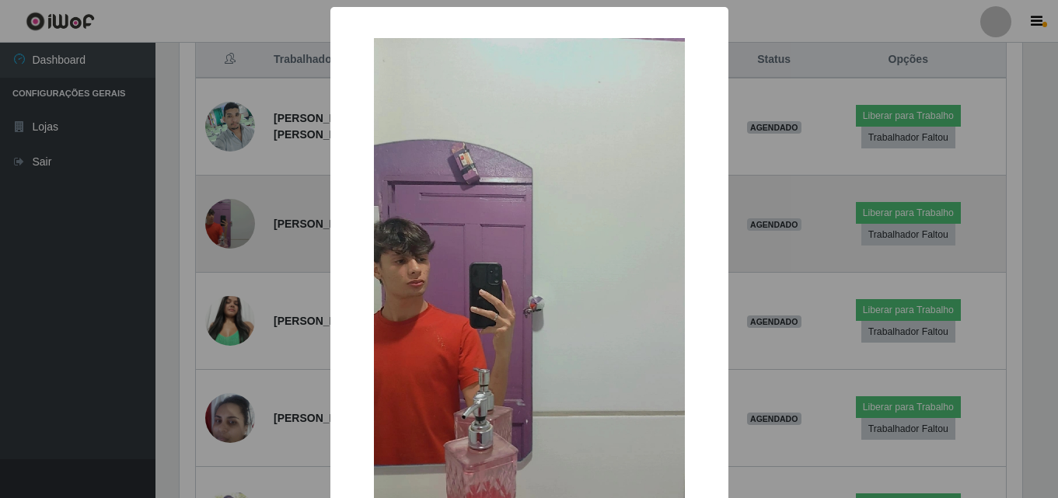
scroll to position [323, 846]
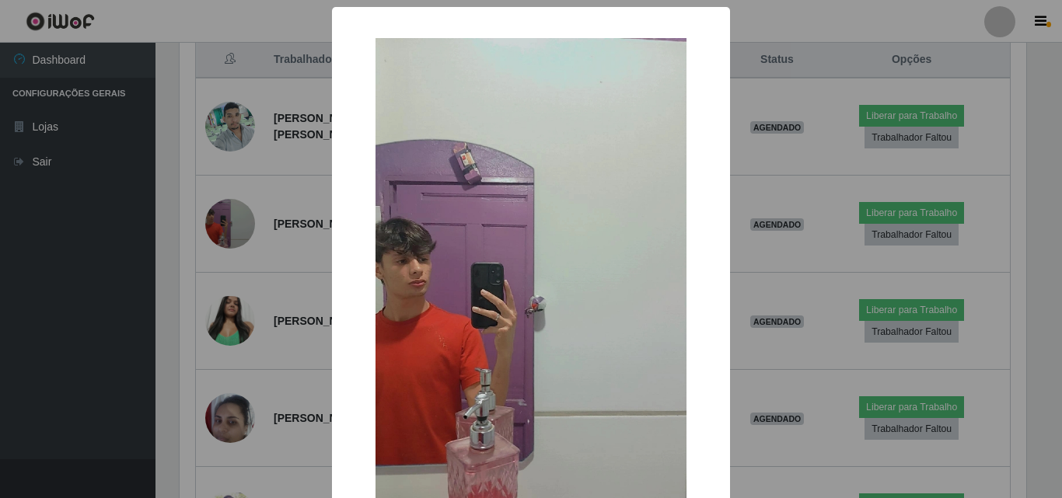
click at [78, 226] on div "× OK Cancel" at bounding box center [531, 249] width 1062 height 498
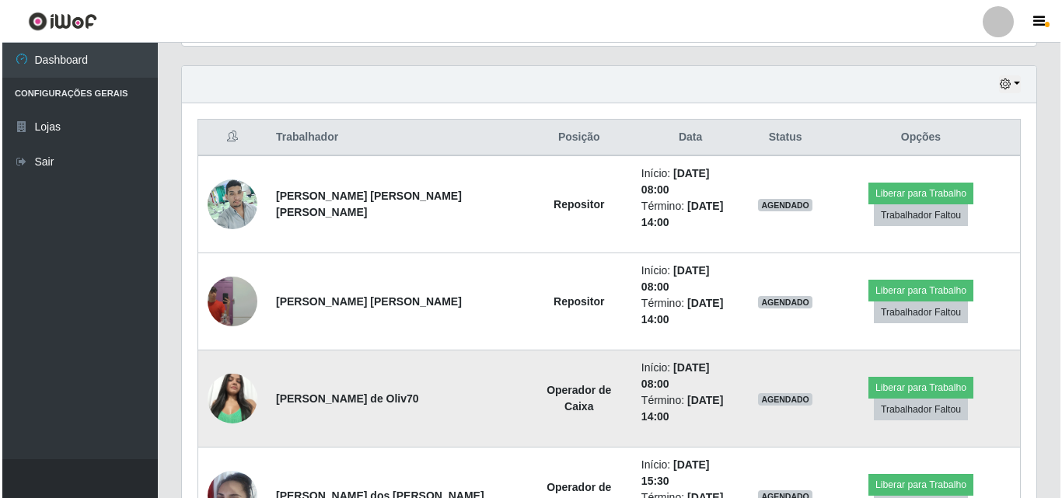
scroll to position [603, 0]
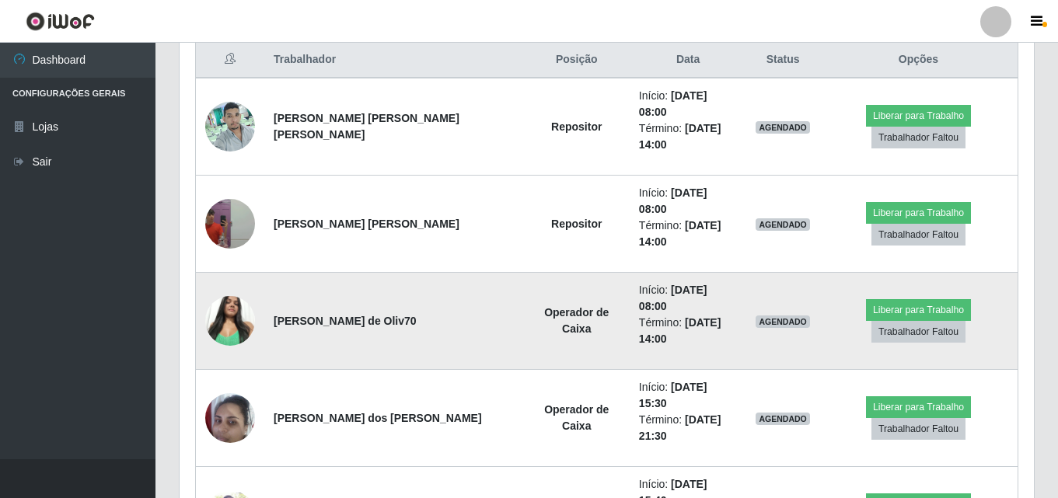
click at [524, 273] on td "Operador de Caixa" at bounding box center [577, 321] width 106 height 97
click at [866, 299] on button "Liberar para Trabalho" at bounding box center [918, 310] width 105 height 22
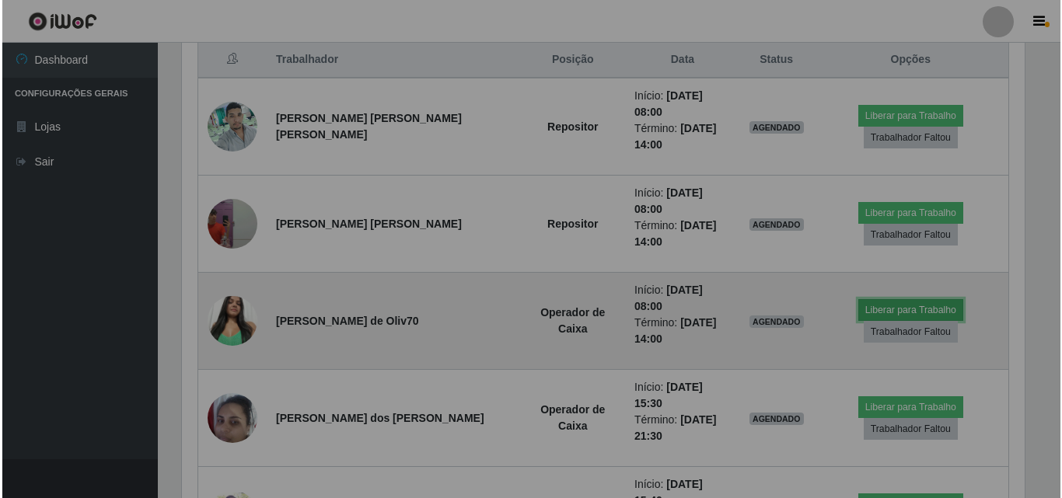
scroll to position [323, 854]
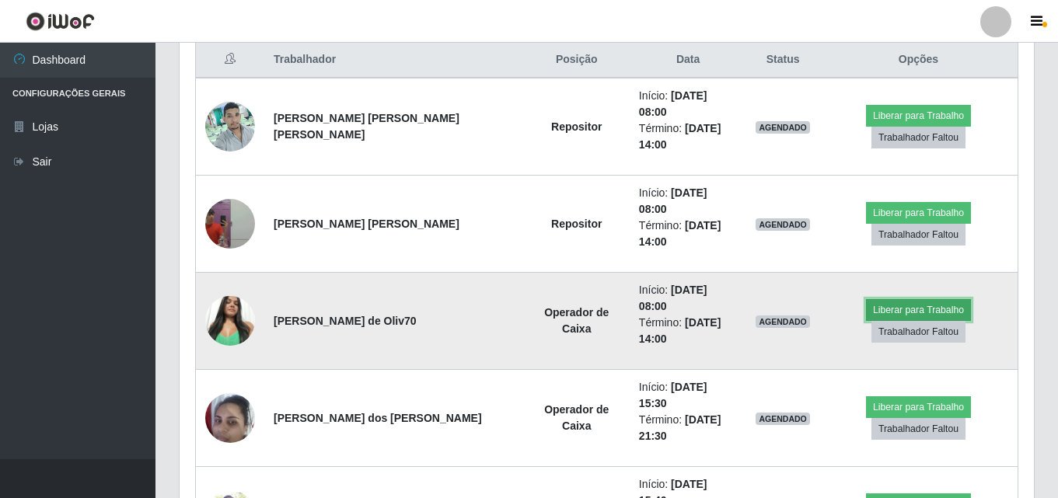
click at [866, 299] on button "Liberar para Trabalho" at bounding box center [918, 310] width 105 height 22
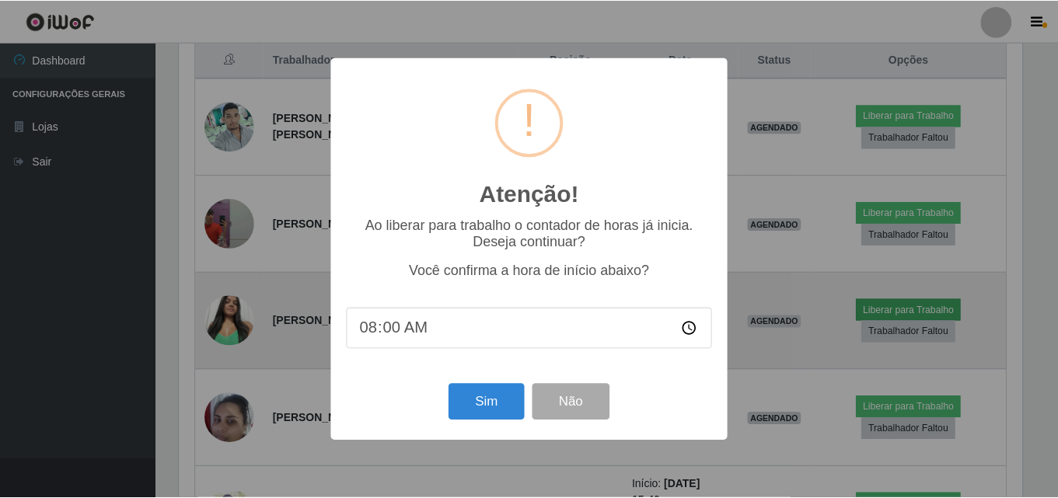
scroll to position [323, 846]
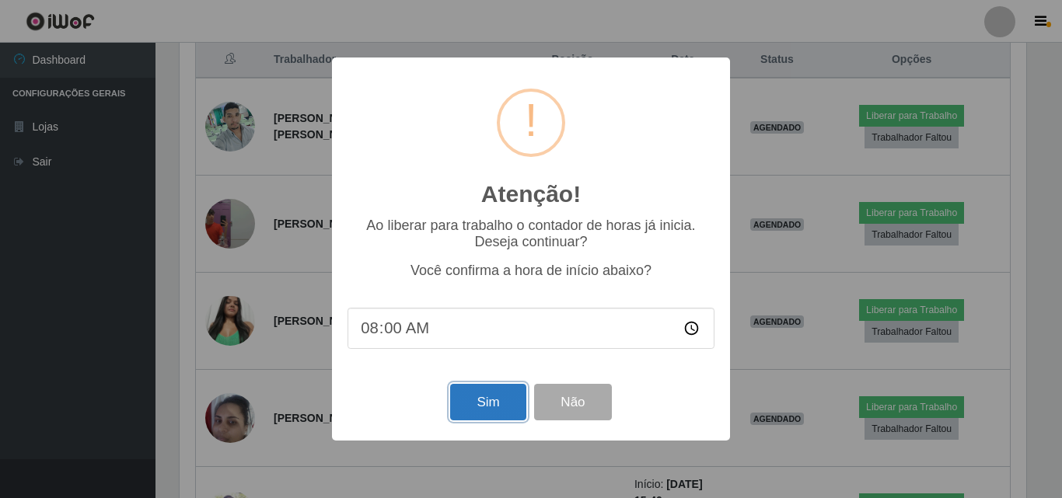
click at [501, 413] on button "Sim" at bounding box center [487, 402] width 75 height 37
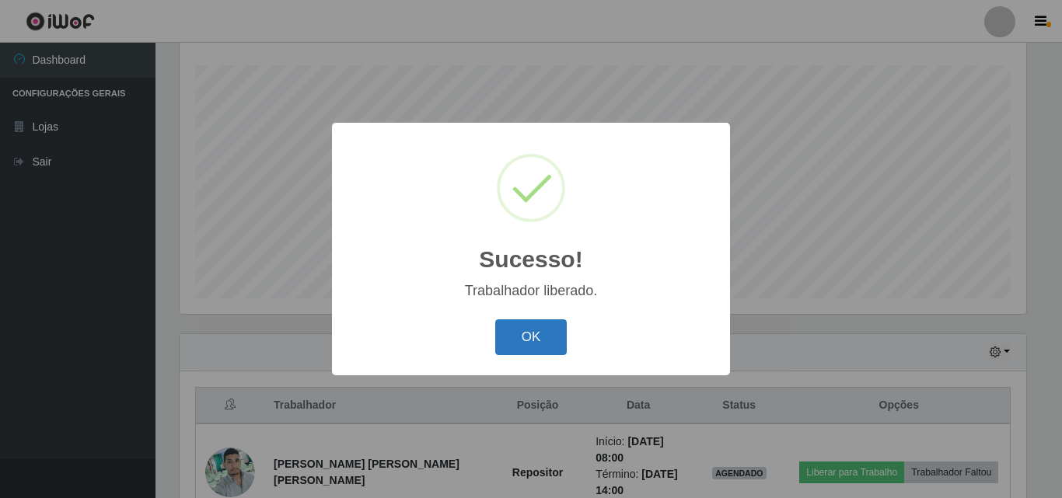
click at [524, 338] on button "OK" at bounding box center [531, 337] width 72 height 37
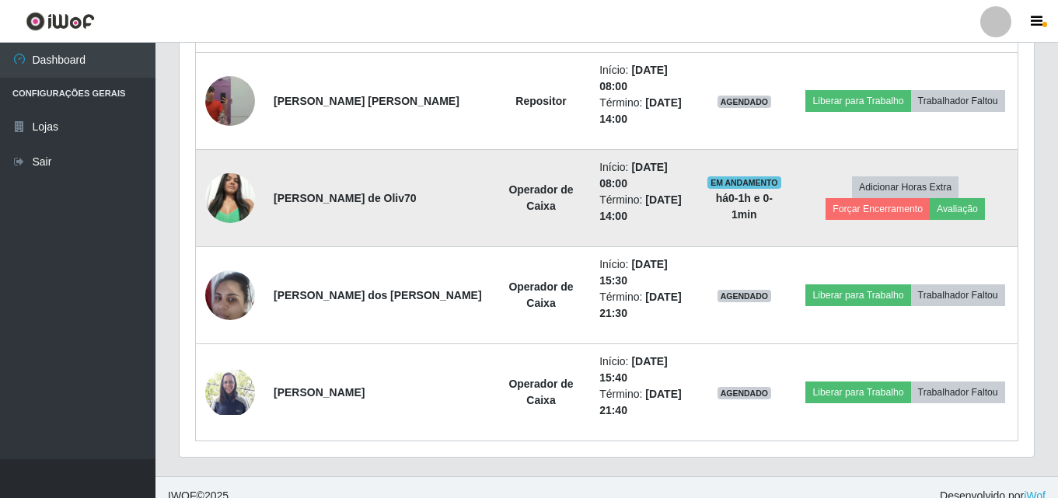
scroll to position [743, 0]
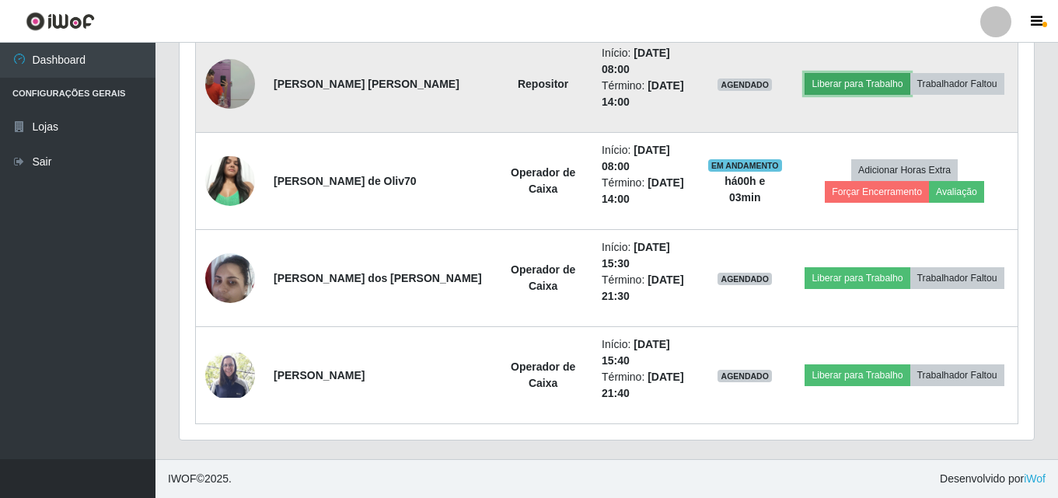
click at [831, 86] on button "Liberar para Trabalho" at bounding box center [856, 84] width 105 height 22
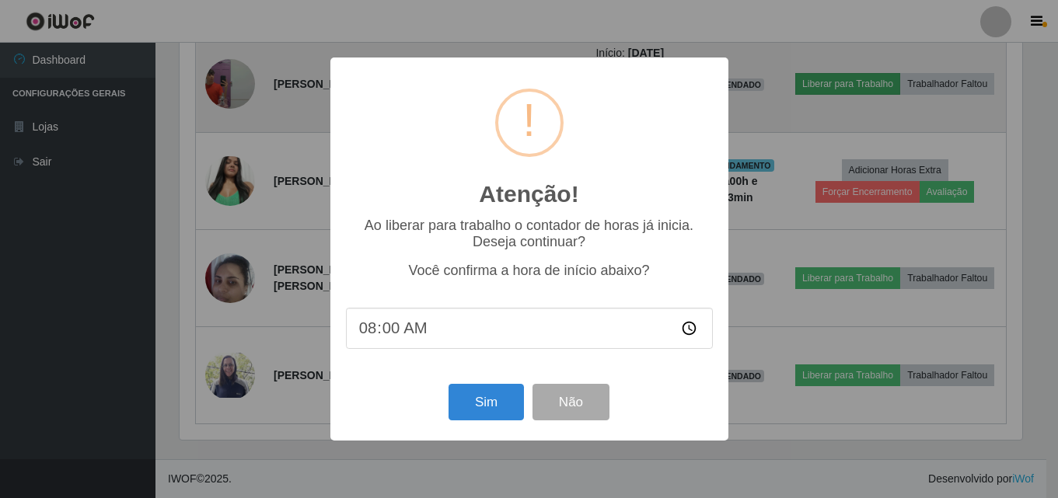
scroll to position [323, 846]
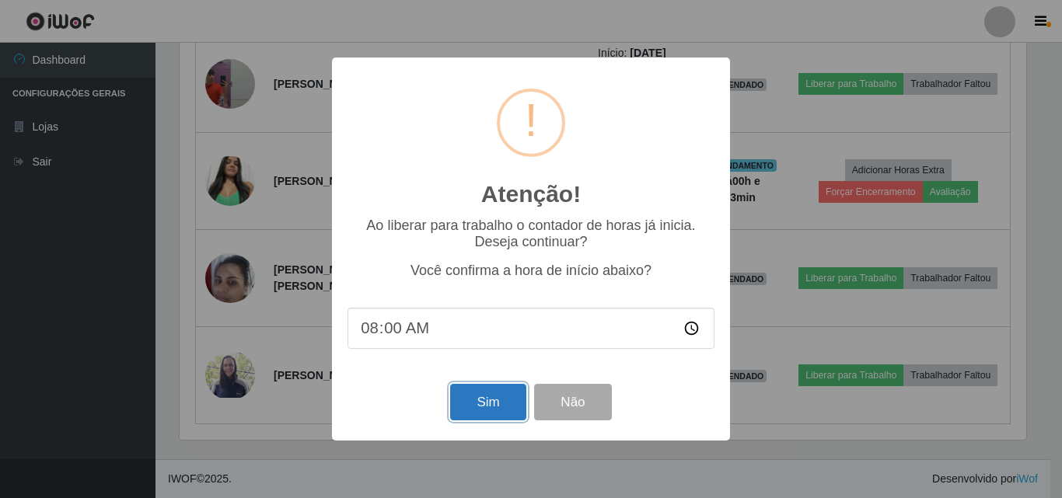
click at [484, 409] on button "Sim" at bounding box center [487, 402] width 75 height 37
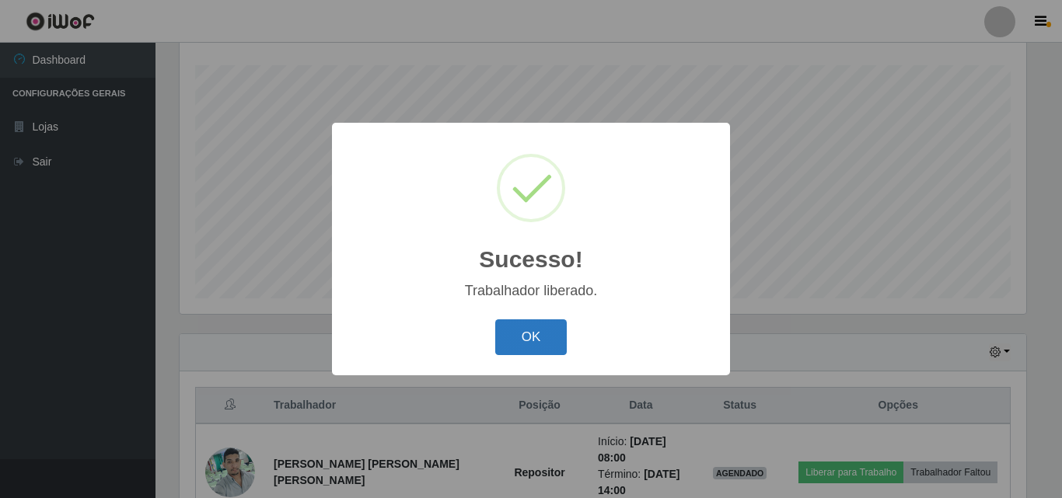
click at [520, 341] on button "OK" at bounding box center [531, 337] width 72 height 37
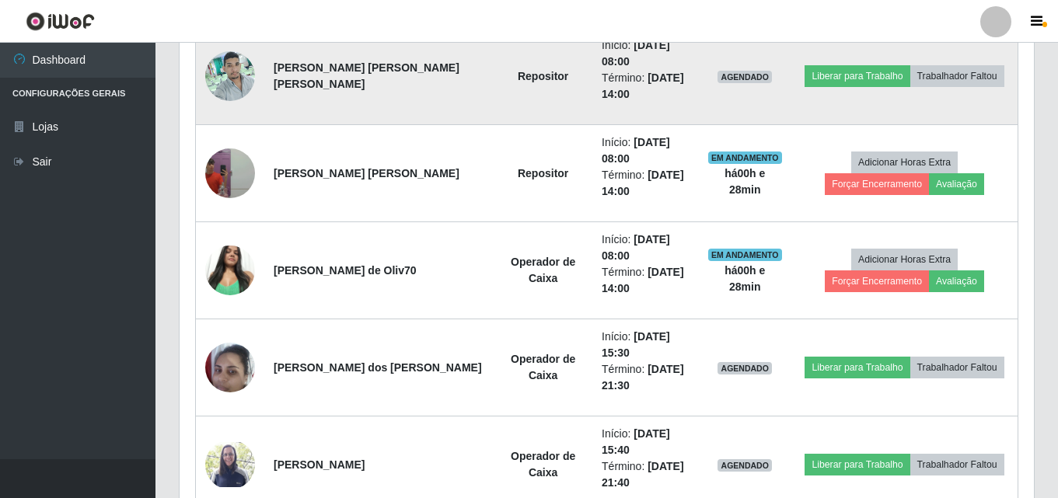
scroll to position [576, 0]
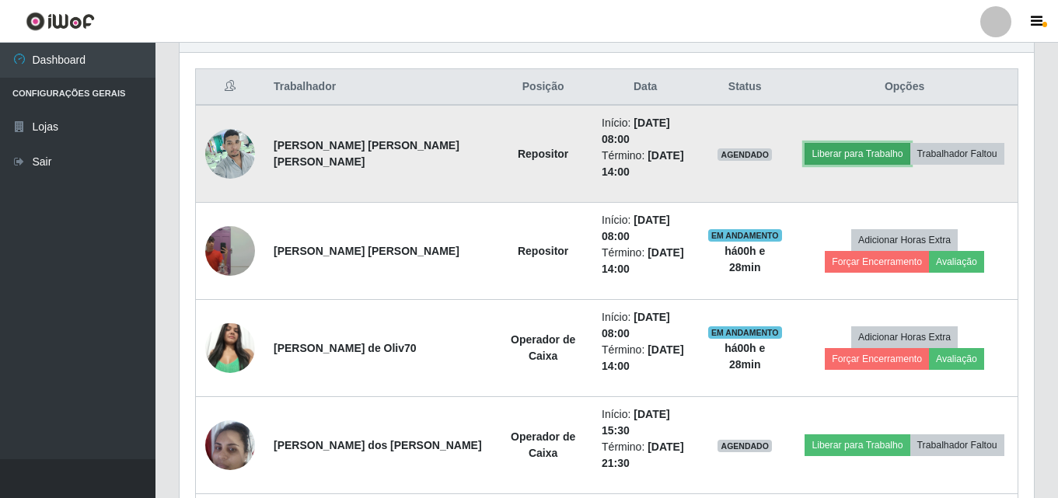
click at [843, 154] on button "Liberar para Trabalho" at bounding box center [856, 154] width 105 height 22
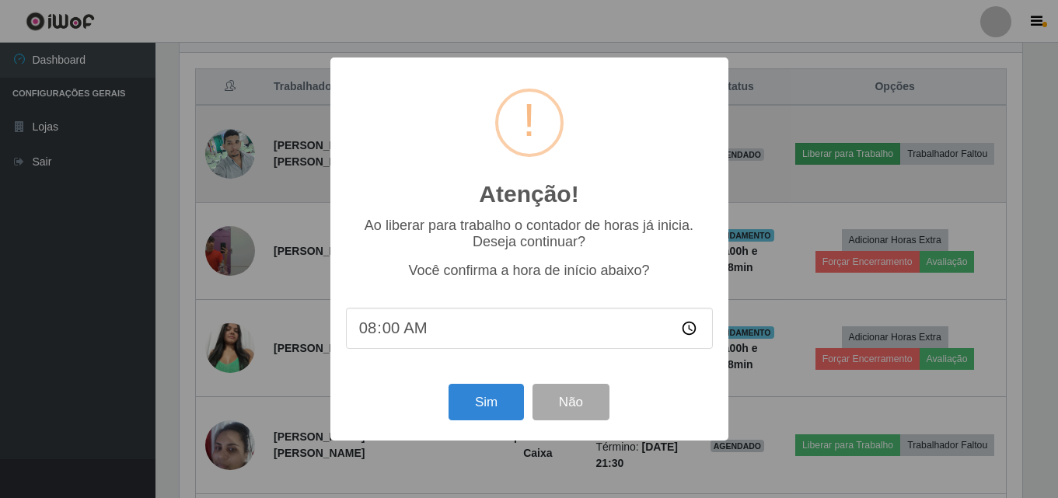
scroll to position [323, 846]
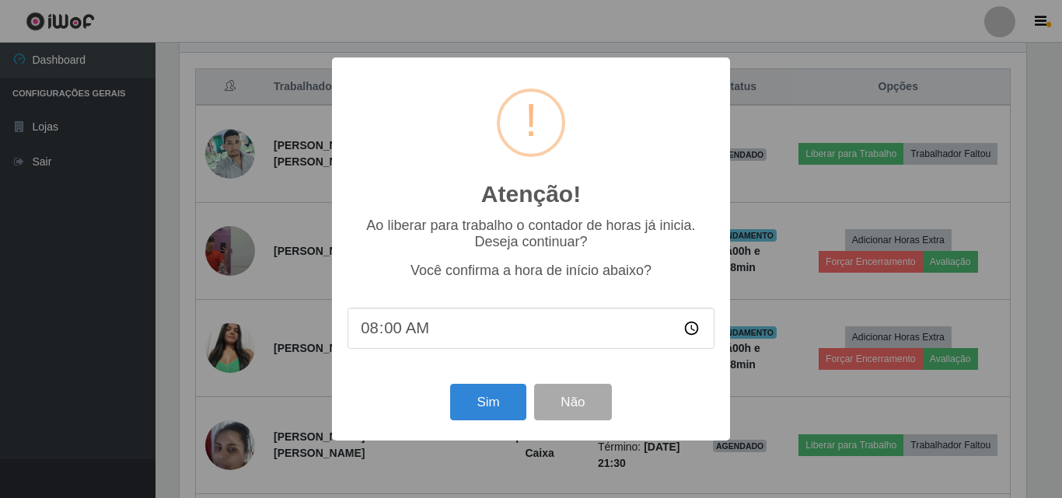
click at [422, 332] on input "08:00" at bounding box center [530, 328] width 367 height 41
click at [403, 320] on input "08:00" at bounding box center [530, 328] width 367 height 41
type input "08:28"
click at [493, 409] on button "Sim" at bounding box center [487, 402] width 75 height 37
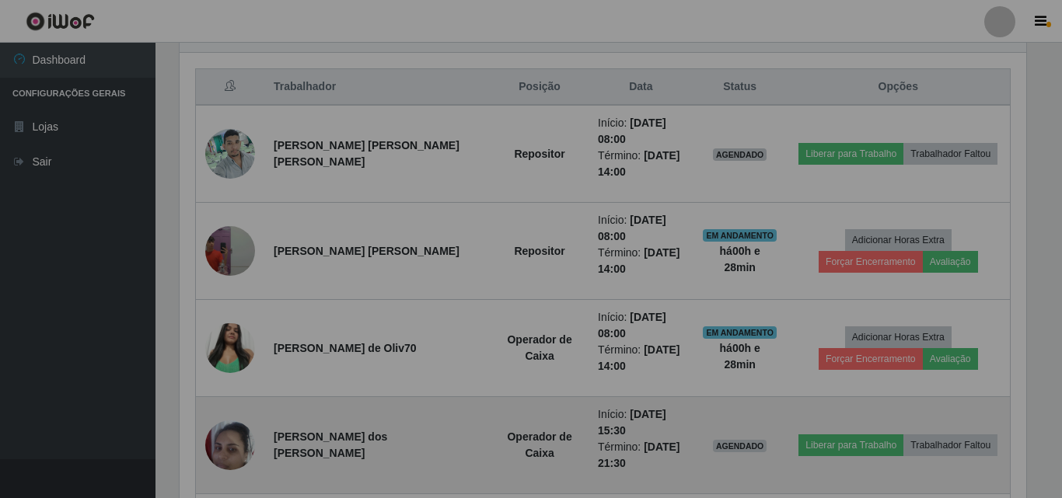
click at [494, 409] on td "Operador de Caixa" at bounding box center [539, 445] width 98 height 97
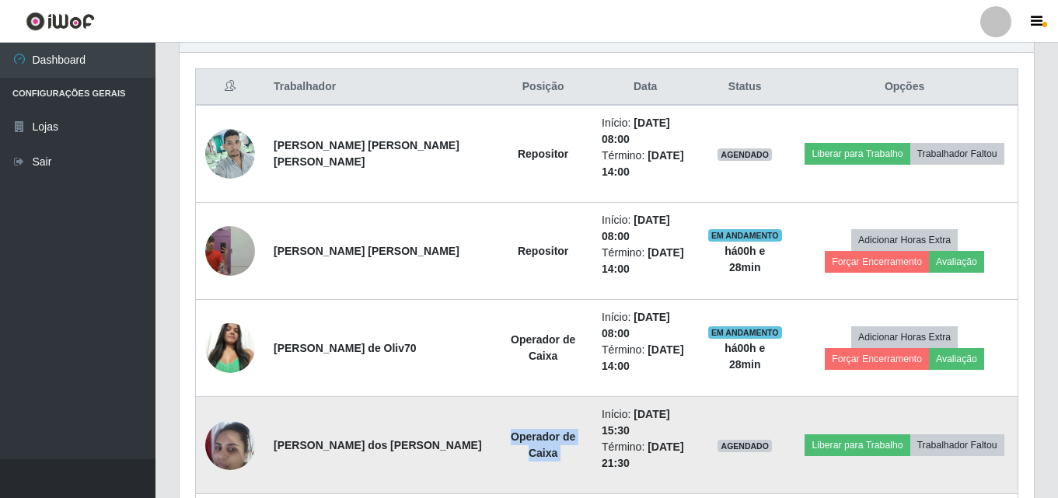
click at [494, 410] on td "Operador de Caixa" at bounding box center [542, 445] width 99 height 97
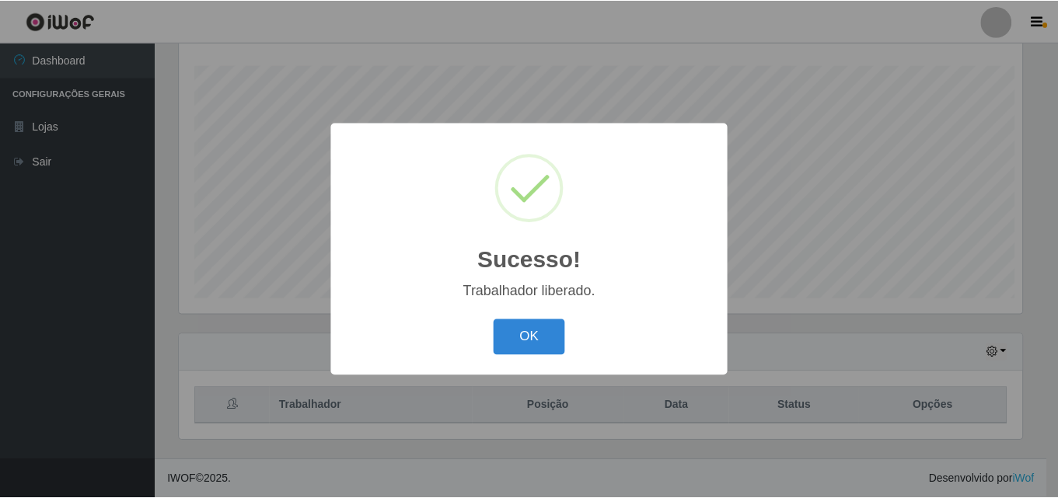
scroll to position [323, 846]
click at [494, 410] on div "Sucesso! × Trabalhador liberado. OK Cancel" at bounding box center [531, 249] width 1062 height 498
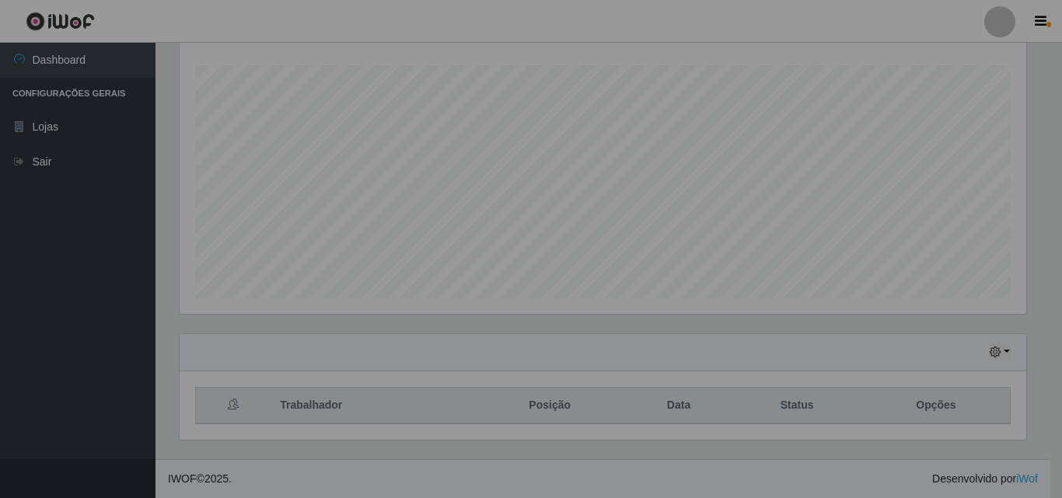
click at [494, 410] on div "Sucesso! × Trabalhador liberado. OK Cancel" at bounding box center [531, 249] width 1062 height 498
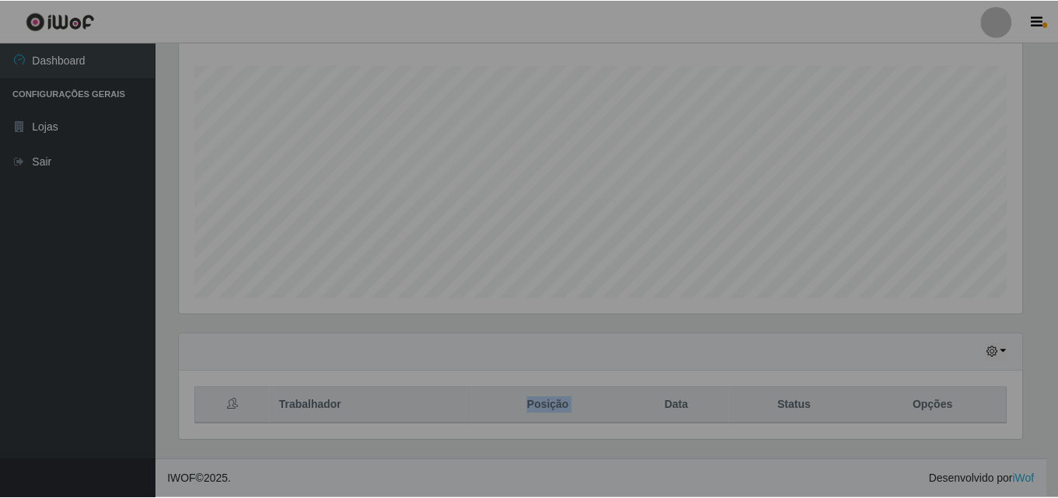
scroll to position [323, 854]
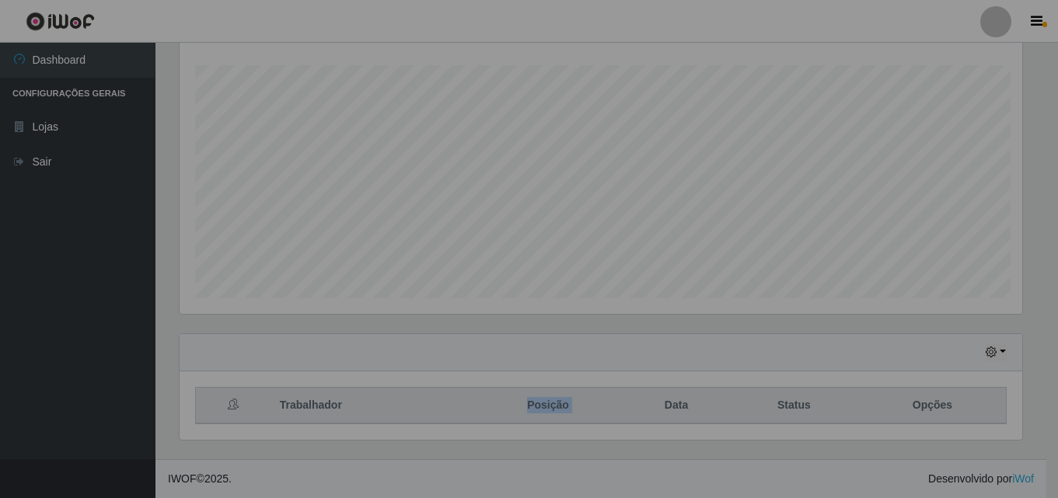
click at [494, 410] on th "Posição" at bounding box center [548, 406] width 151 height 37
